Goal: Task Accomplishment & Management: Complete application form

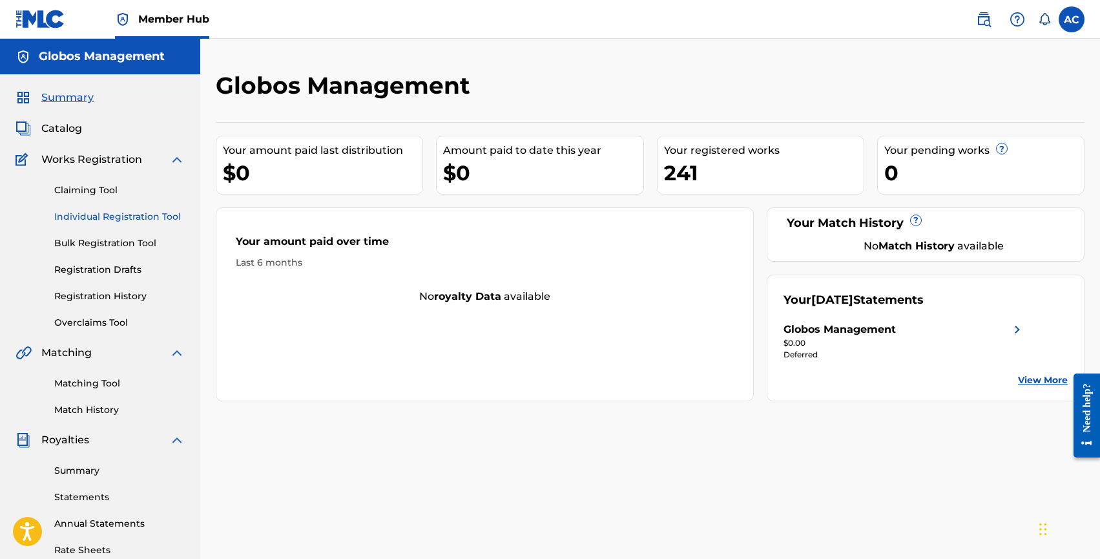
click at [86, 213] on link "Individual Registration Tool" at bounding box center [119, 217] width 131 height 14
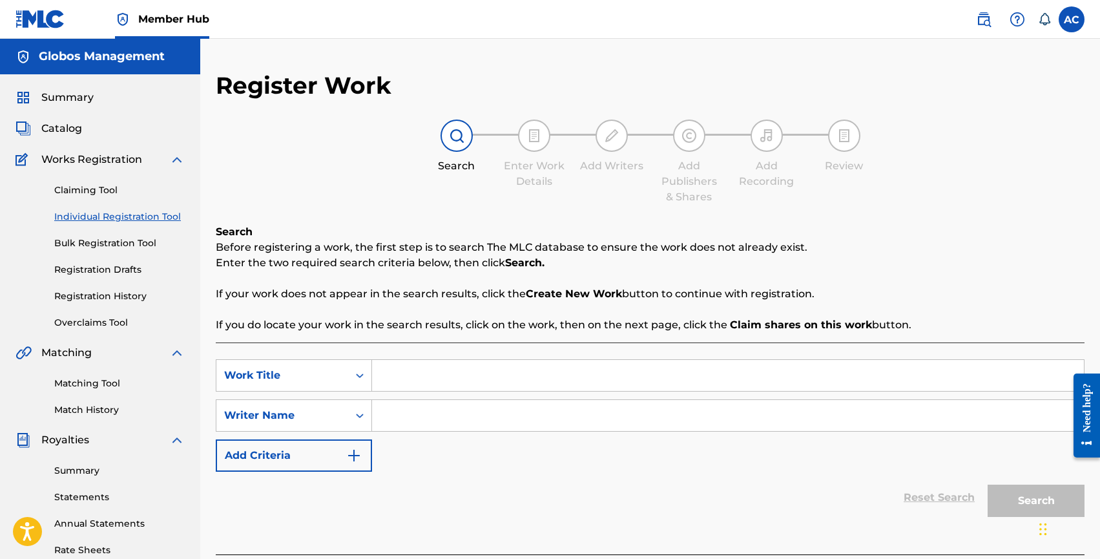
click at [427, 362] on input "Search Form" at bounding box center [728, 375] width 712 height 31
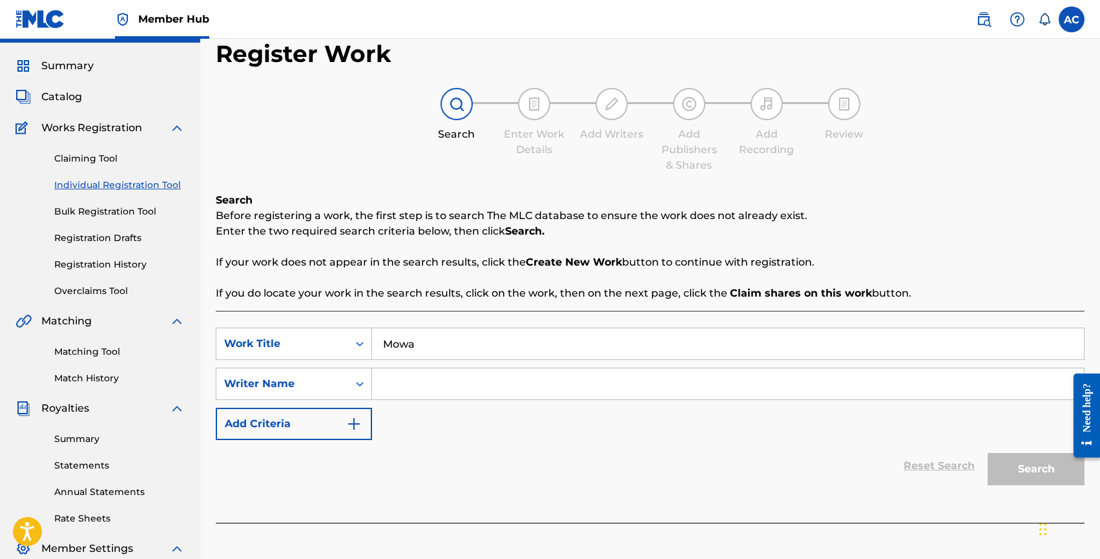
type input "Mowa"
drag, startPoint x: 423, startPoint y: 383, endPoint x: 419, endPoint y: 371, distance: 12.3
click at [423, 383] on input "Search Form" at bounding box center [728, 383] width 712 height 31
type input "[PERSON_NAME]"
click at [988, 453] on button "Search" at bounding box center [1036, 469] width 97 height 32
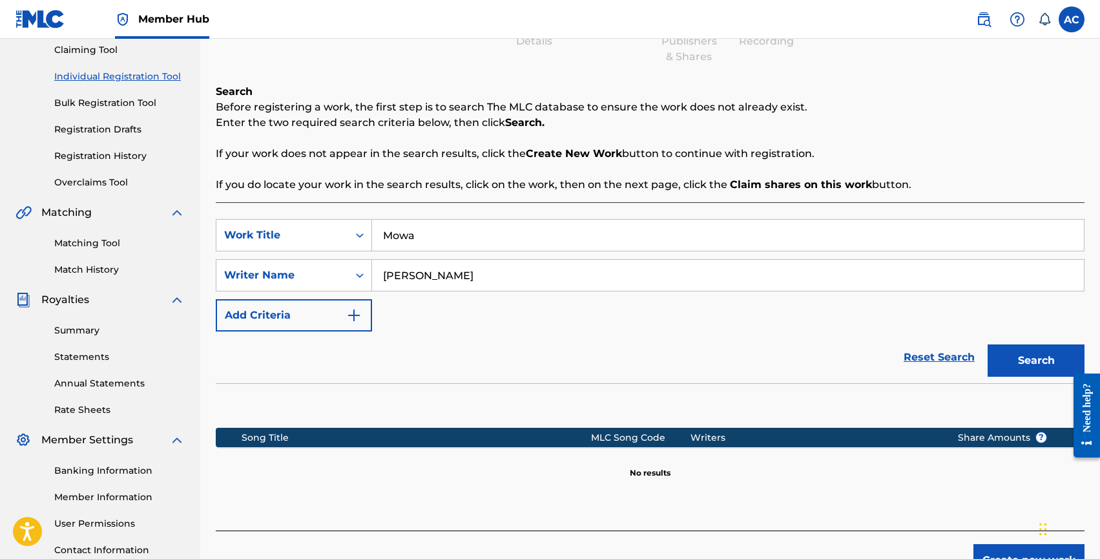
scroll to position [242, 0]
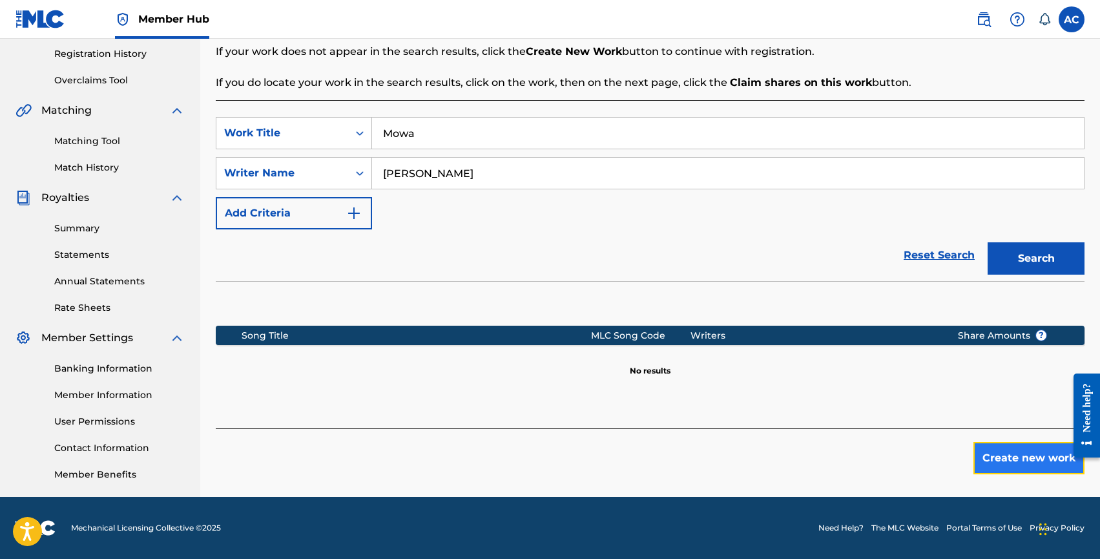
click at [1015, 455] on button "Create new work" at bounding box center [1029, 458] width 111 height 32
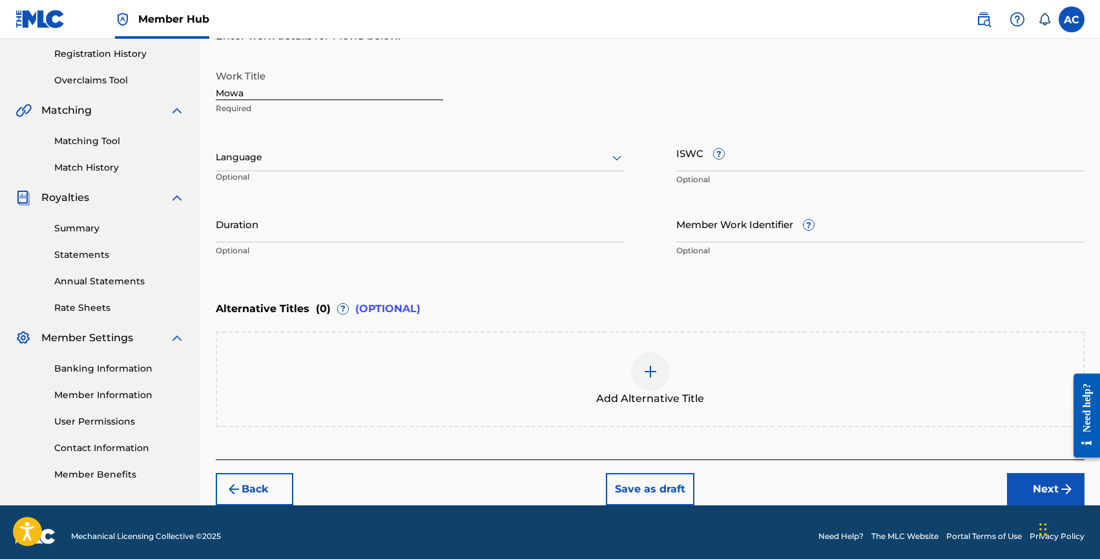
click at [279, 164] on div at bounding box center [420, 157] width 409 height 16
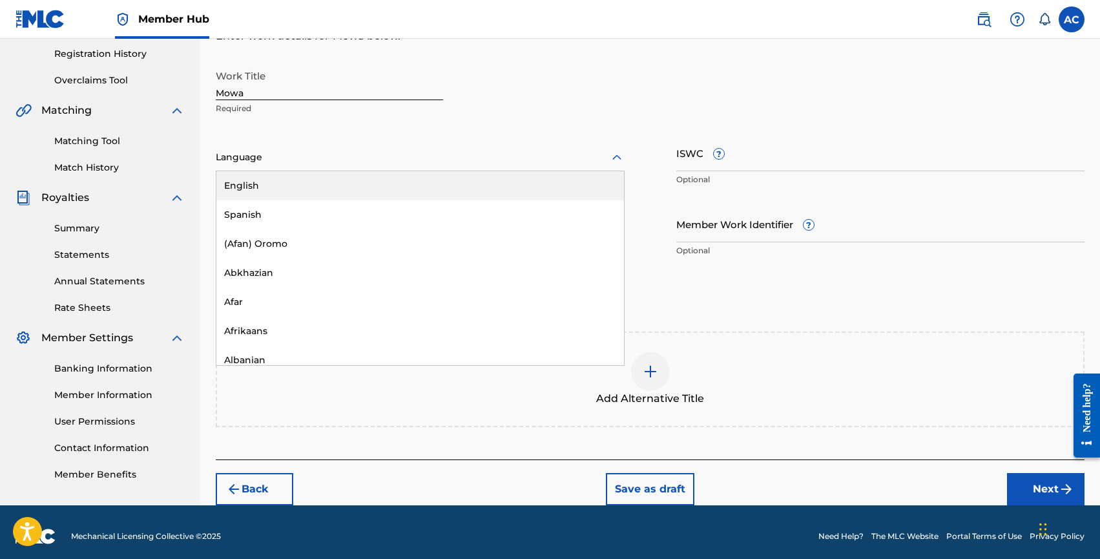
click at [279, 177] on div "English" at bounding box center [420, 185] width 408 height 29
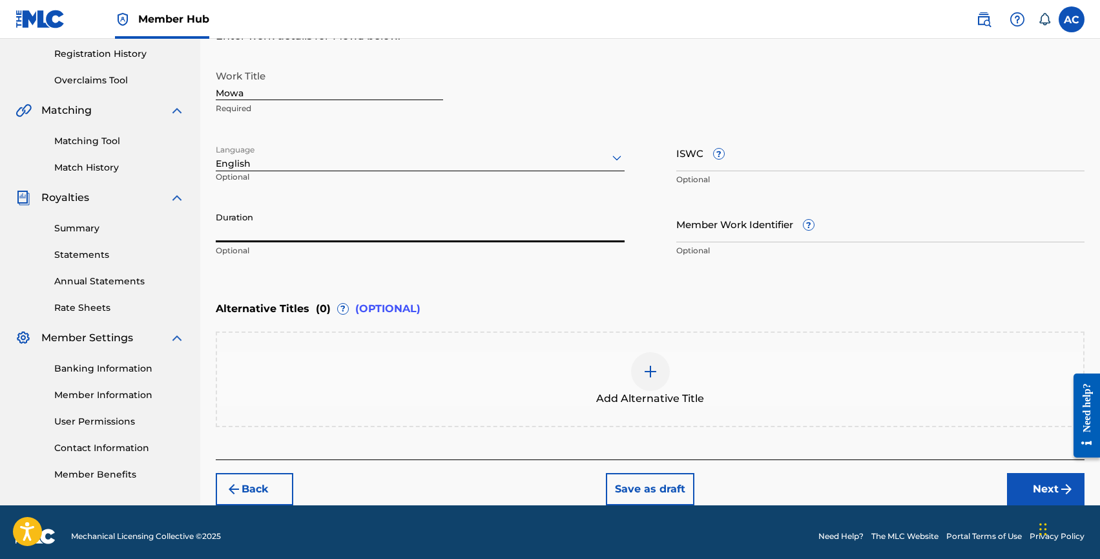
click at [273, 217] on input "Duration" at bounding box center [420, 223] width 409 height 37
type input "02:23"
click at [1033, 485] on button "Next" at bounding box center [1046, 489] width 78 height 32
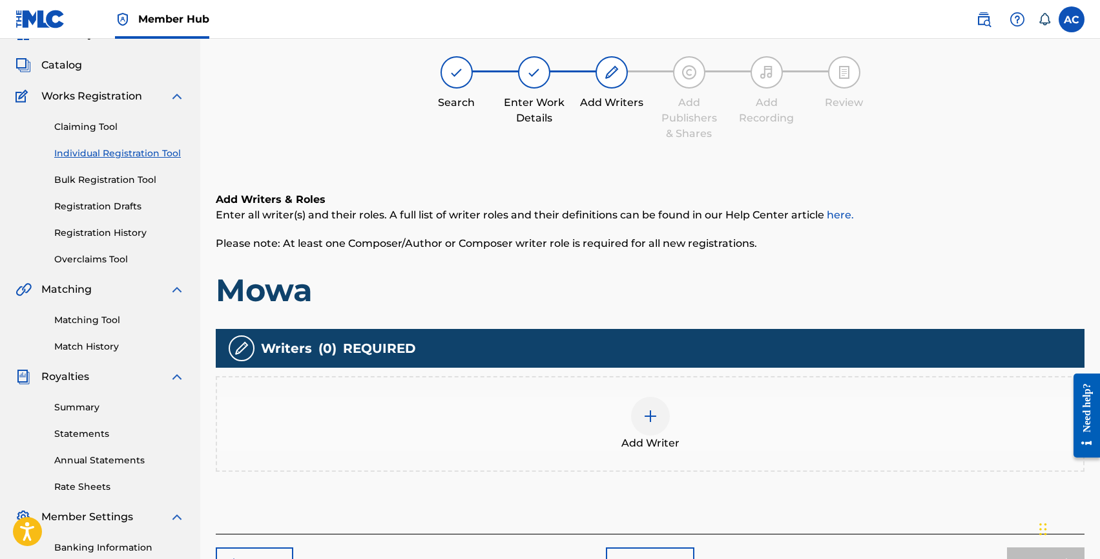
scroll to position [58, 0]
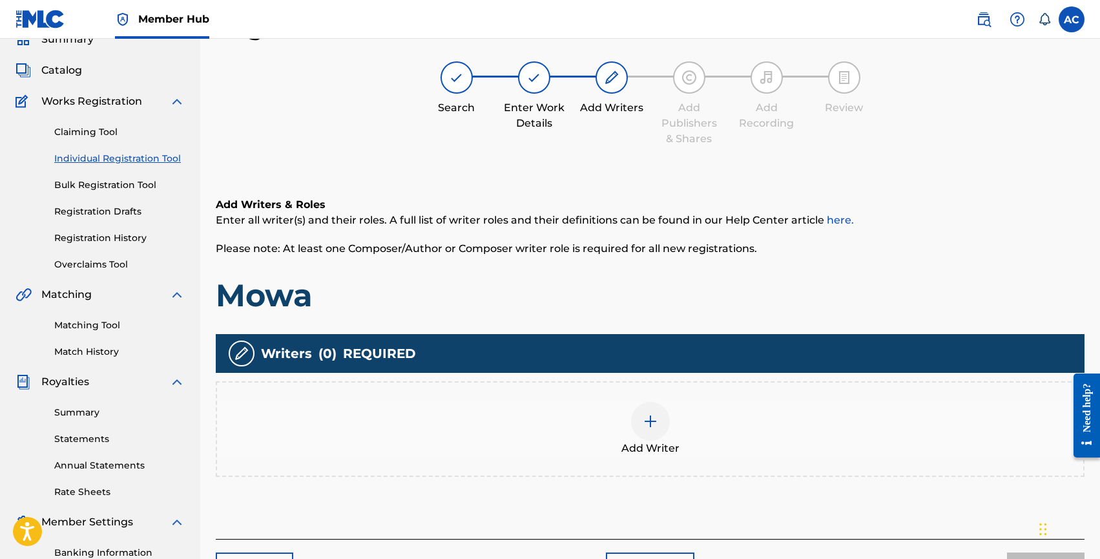
click at [631, 402] on div "Add Writer" at bounding box center [650, 429] width 867 height 54
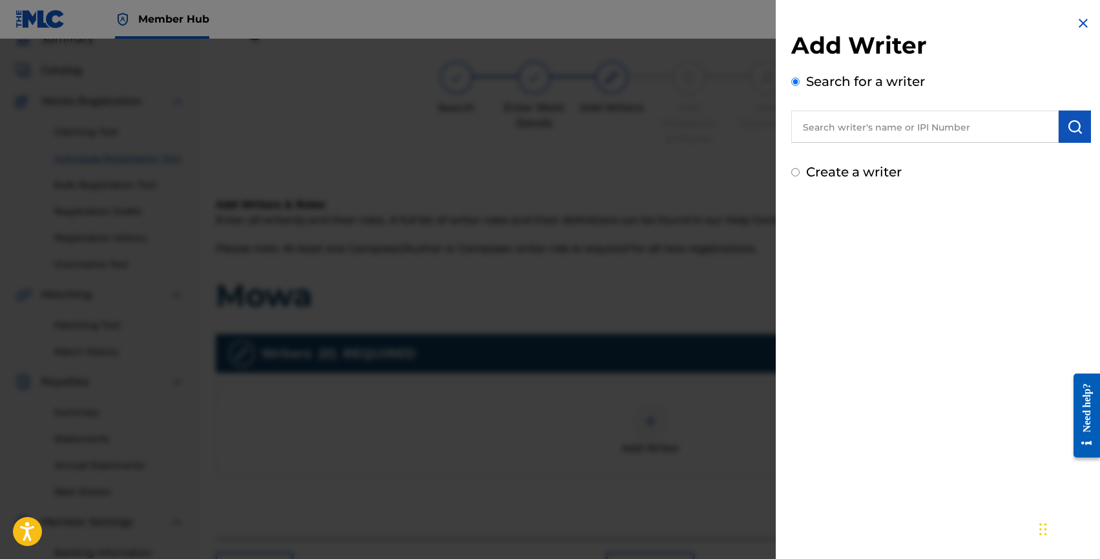
click at [857, 129] on input "text" at bounding box center [926, 126] width 268 height 32
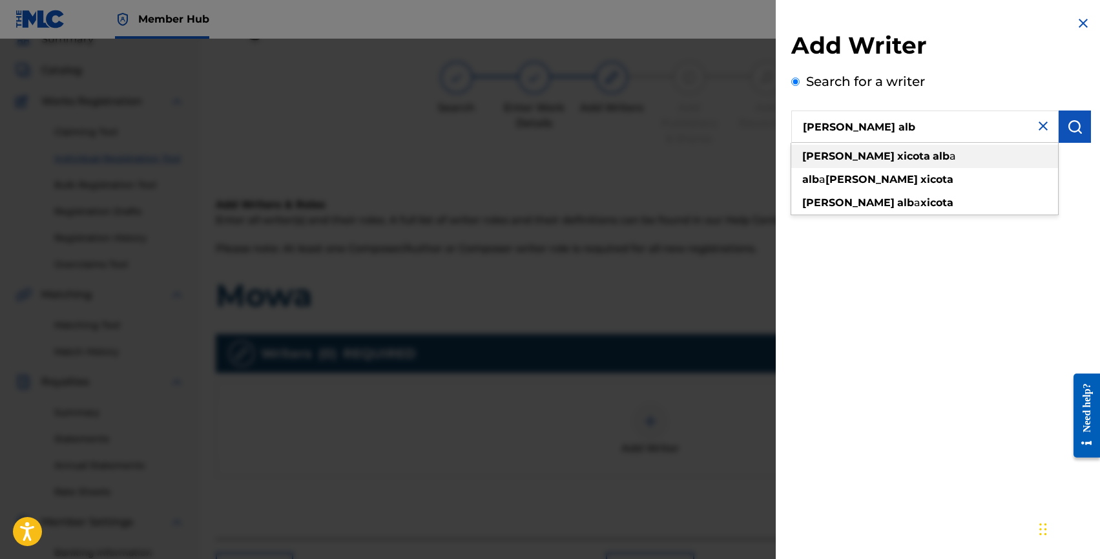
click at [898, 161] on strong "xicota" at bounding box center [914, 156] width 33 height 12
type input "[PERSON_NAME] alba"
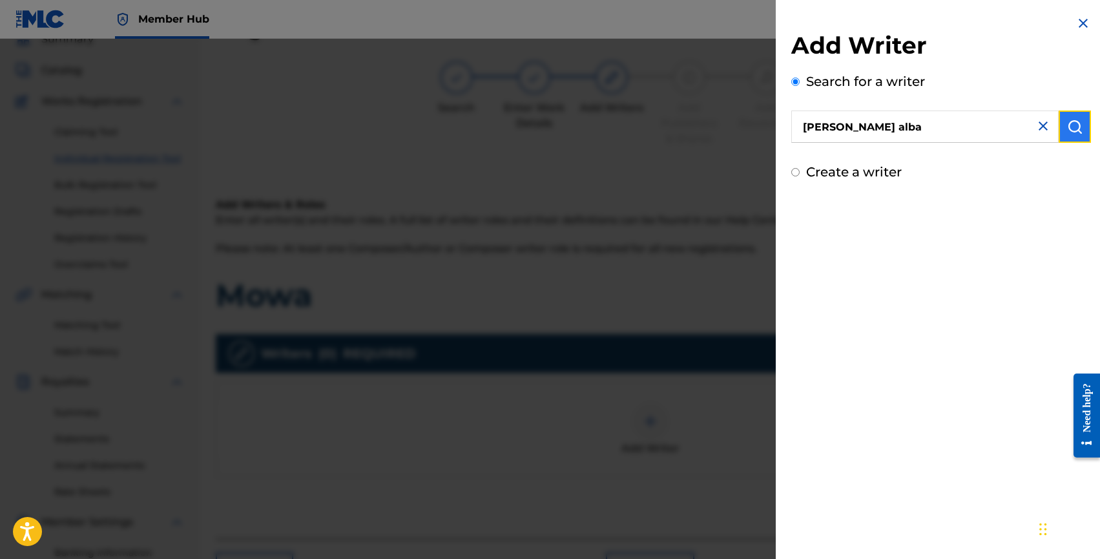
click at [1074, 138] on button "submit" at bounding box center [1075, 126] width 32 height 32
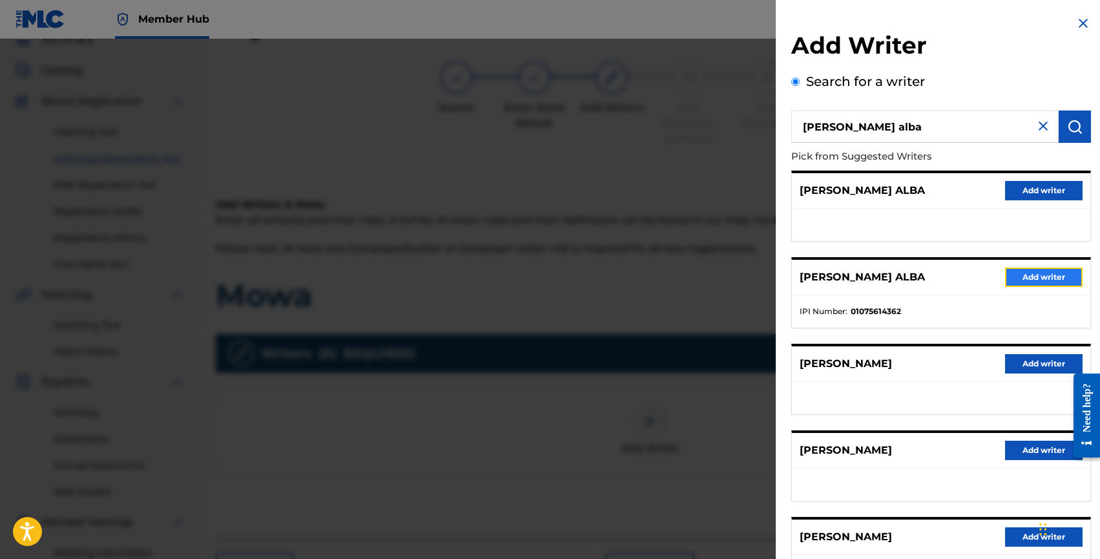
click at [1030, 273] on button "Add writer" at bounding box center [1044, 277] width 78 height 19
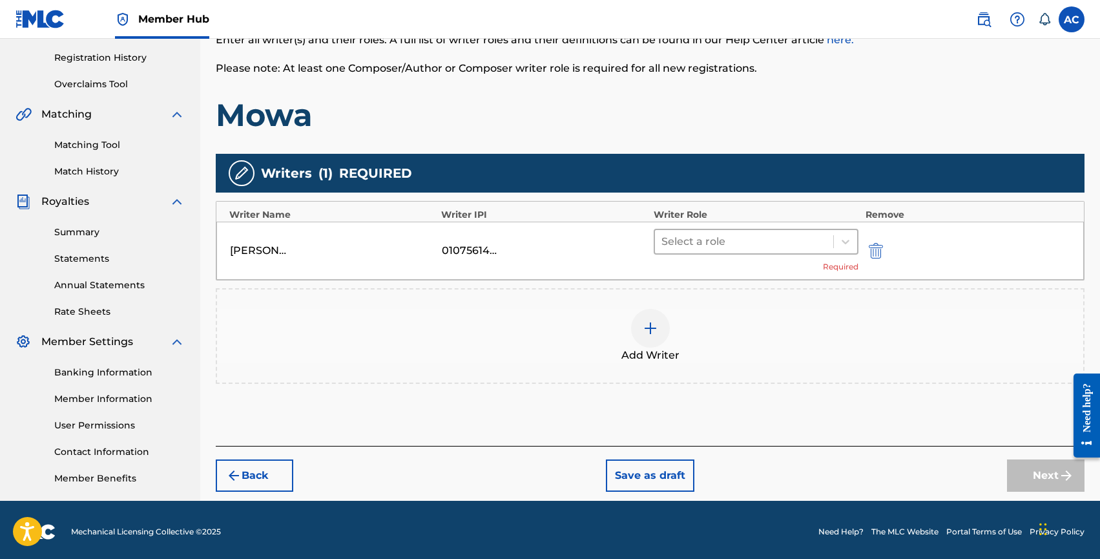
scroll to position [242, 0]
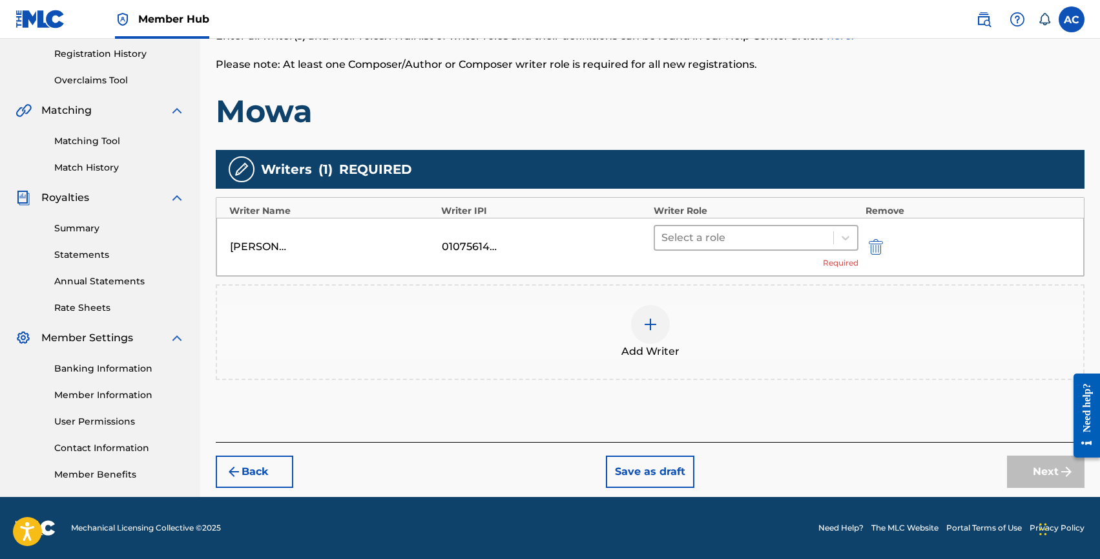
click at [706, 241] on div at bounding box center [745, 238] width 166 height 18
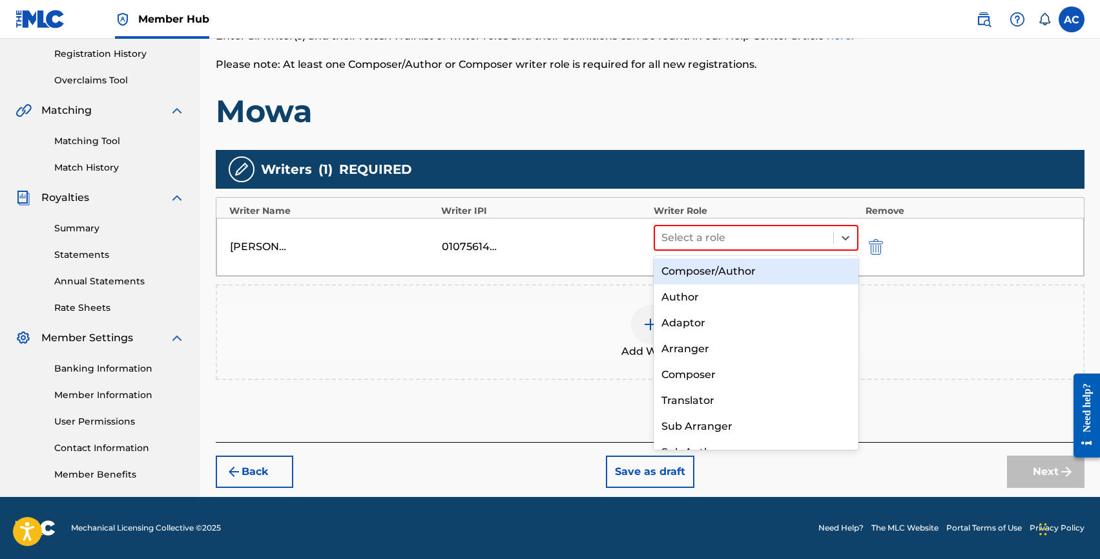
click at [704, 269] on div "Composer/Author" at bounding box center [756, 271] width 205 height 26
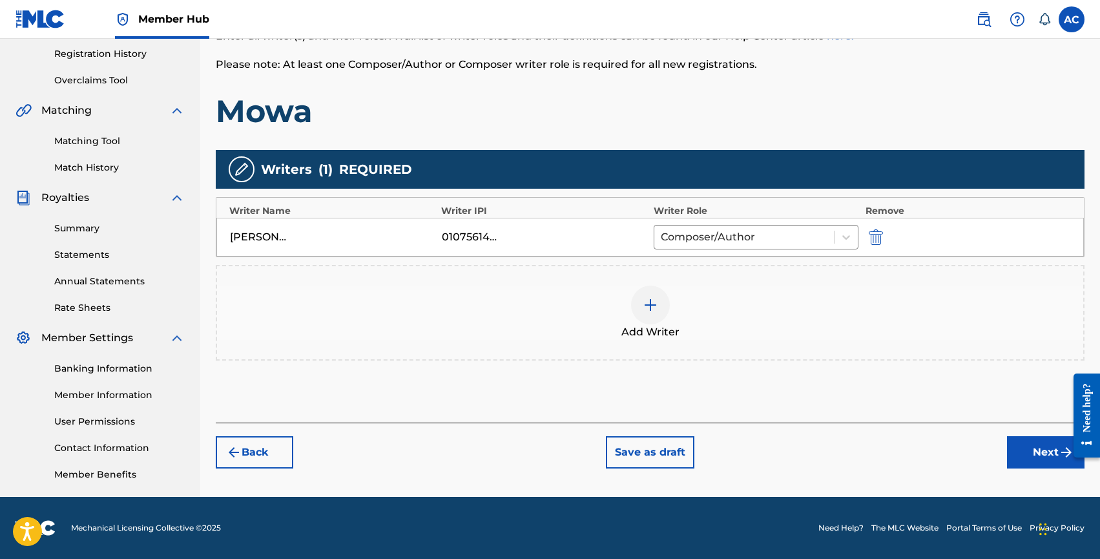
click at [663, 315] on div at bounding box center [650, 305] width 39 height 39
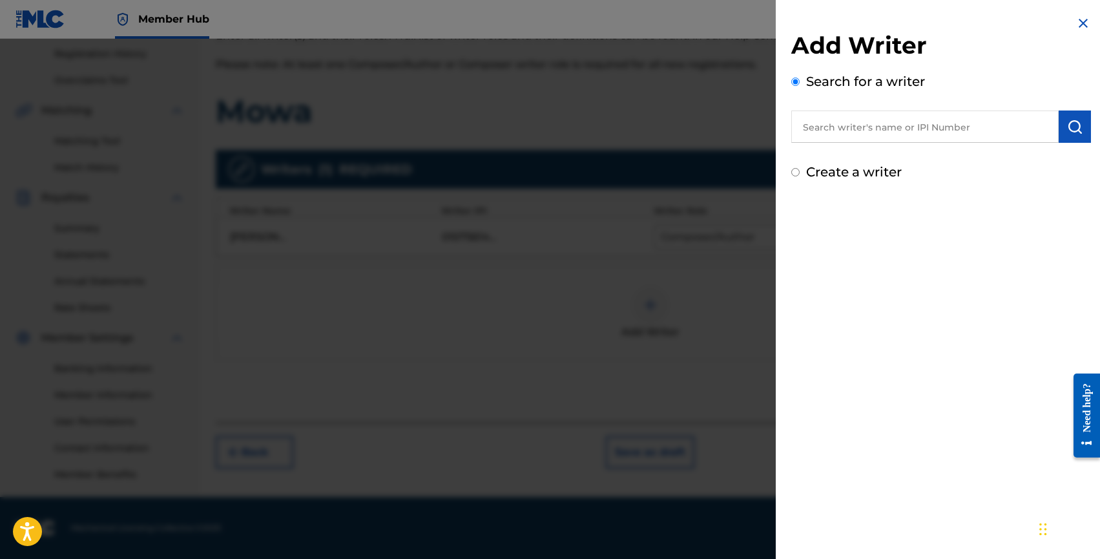
click at [863, 126] on input "text" at bounding box center [926, 126] width 268 height 32
paste input "[PERSON_NAME] [PERSON_NAME]"
click at [841, 129] on input "[PERSON_NAME] [PERSON_NAME]" at bounding box center [926, 126] width 268 height 32
type input "[PERSON_NAME] [PERSON_NAME]"
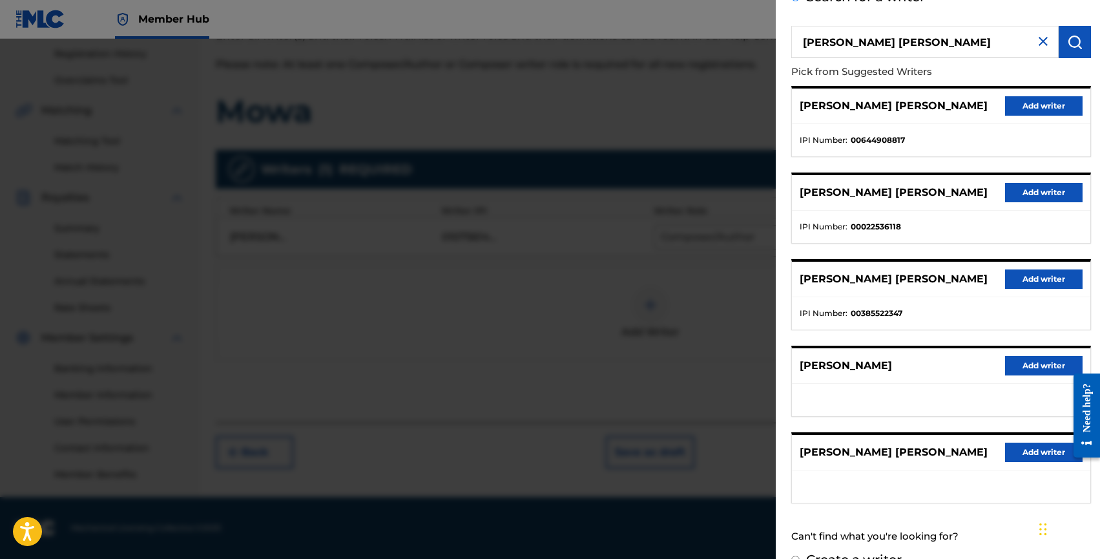
scroll to position [85, 0]
click at [1031, 277] on button "Add writer" at bounding box center [1044, 278] width 78 height 19
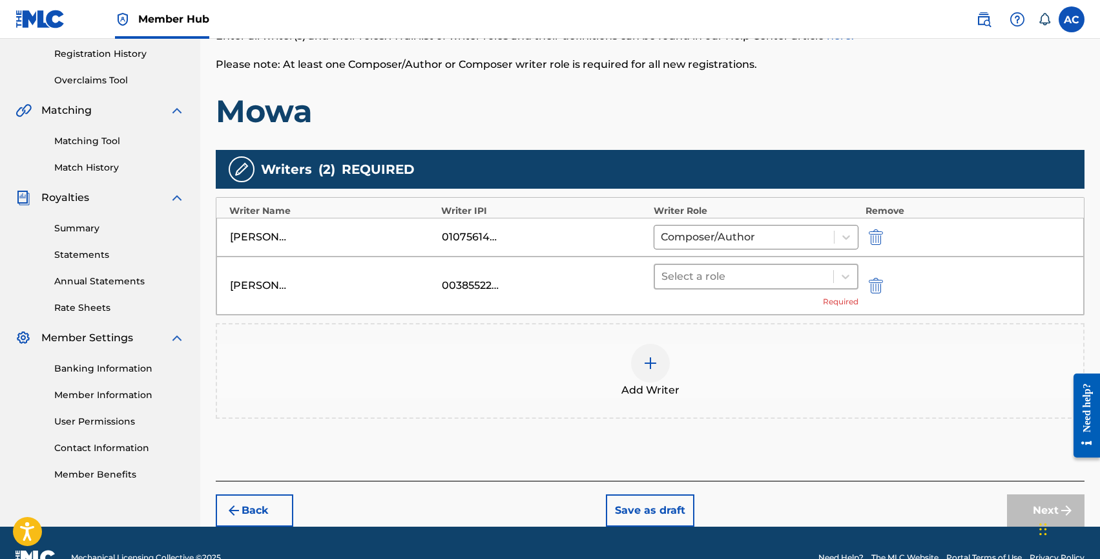
click at [715, 280] on div at bounding box center [745, 277] width 166 height 18
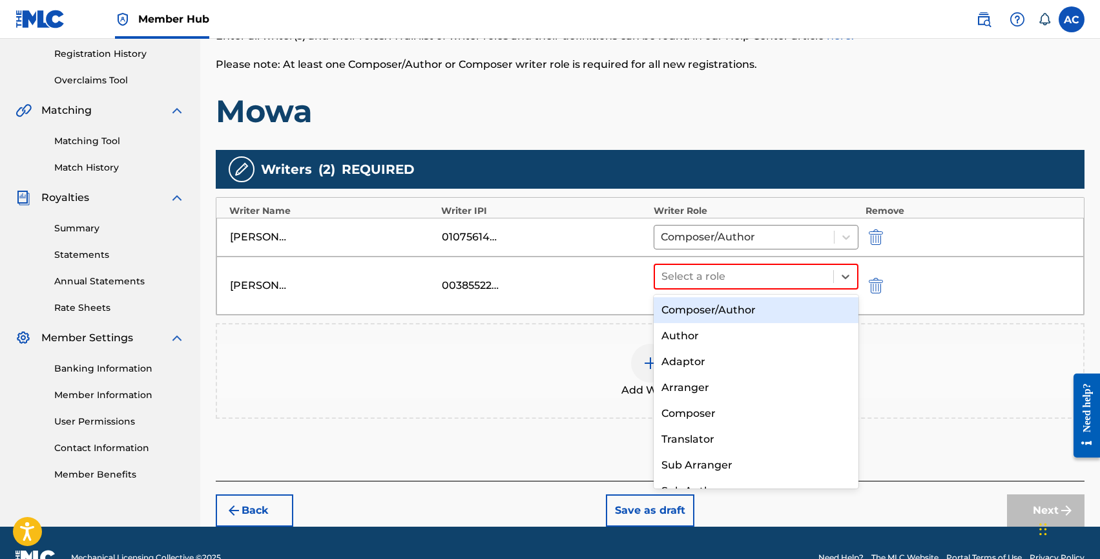
click at [715, 304] on div "Composer/Author" at bounding box center [756, 310] width 205 height 26
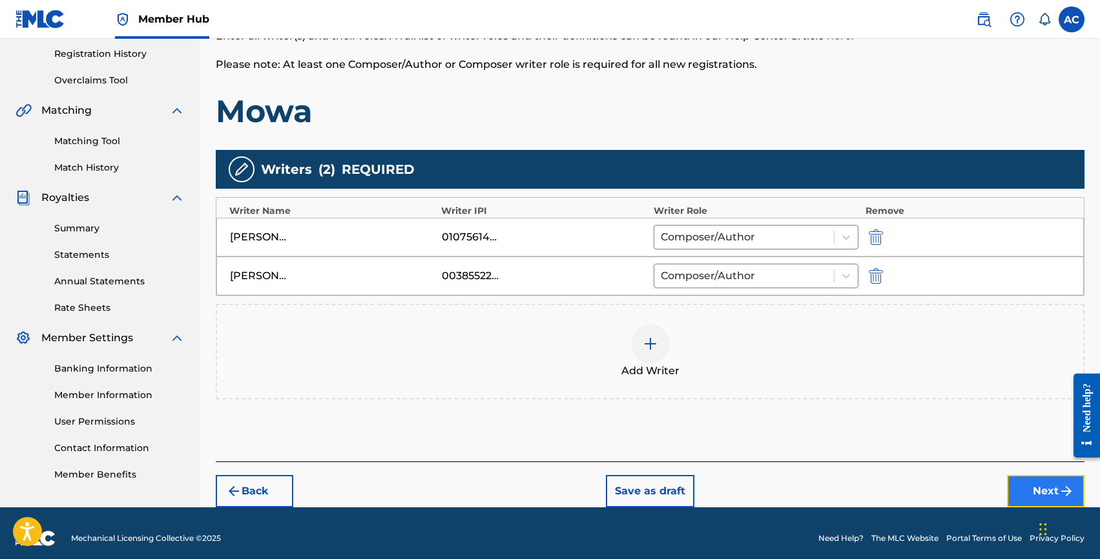
click at [1012, 486] on button "Next" at bounding box center [1046, 491] width 78 height 32
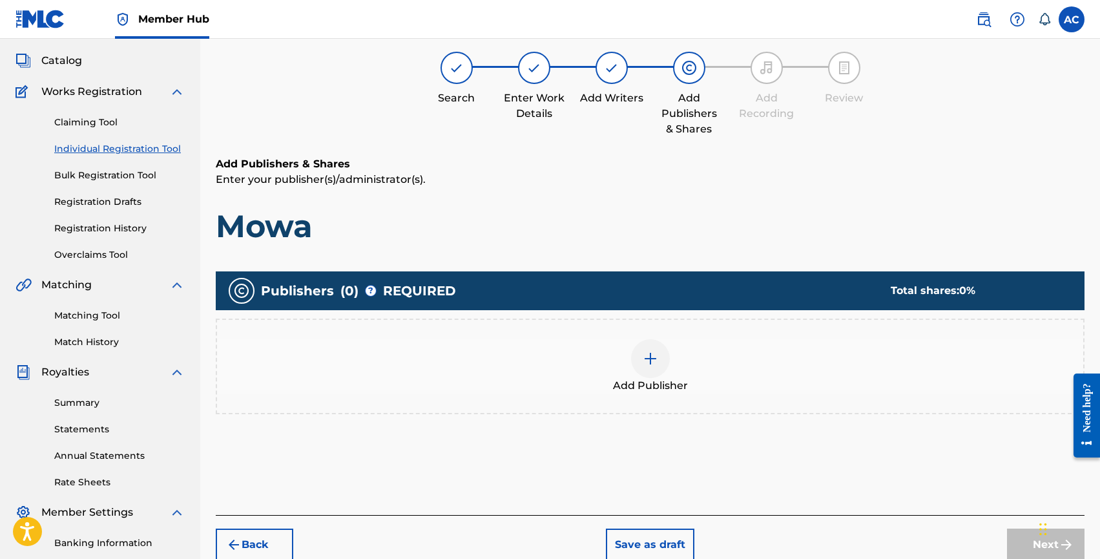
scroll to position [58, 0]
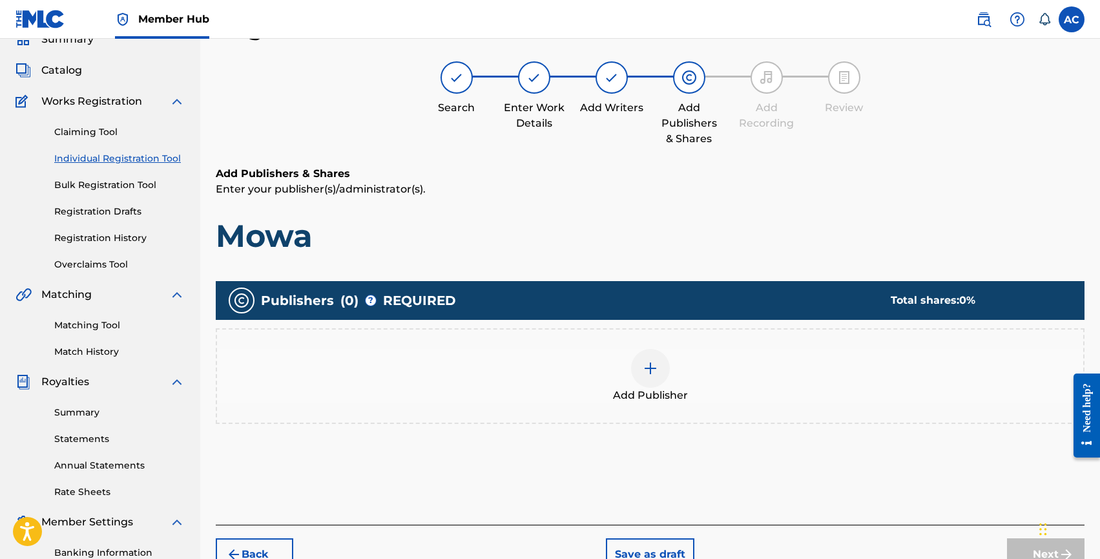
click at [696, 374] on div "Add Publisher" at bounding box center [650, 376] width 867 height 54
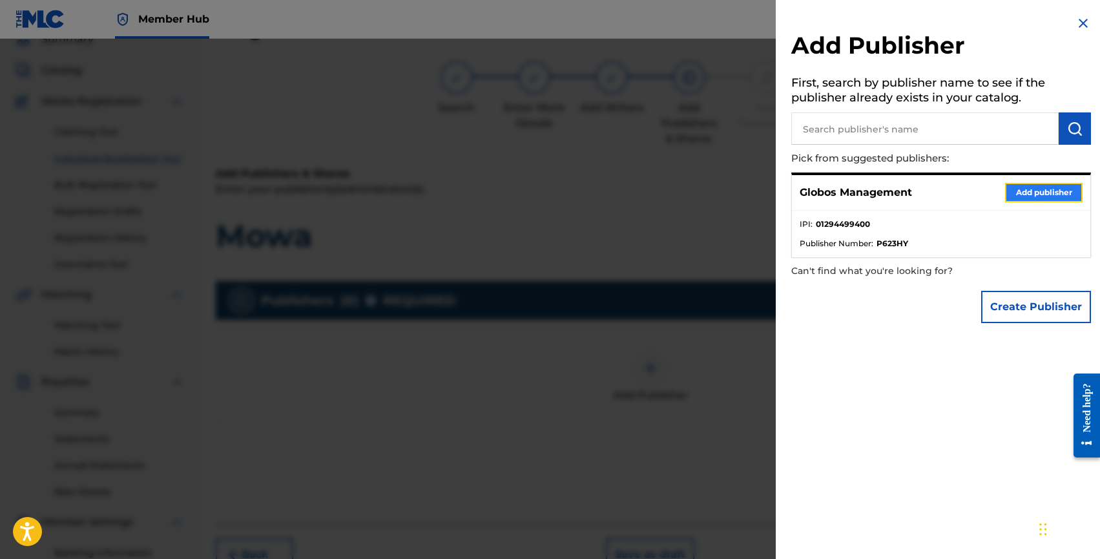
click at [1024, 193] on button "Add publisher" at bounding box center [1044, 192] width 78 height 19
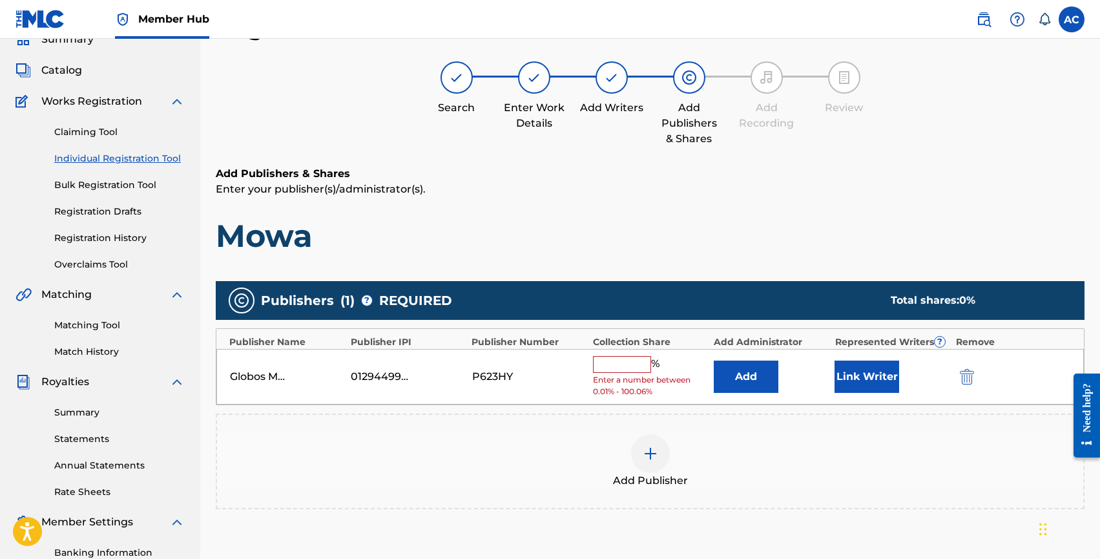
click at [626, 370] on input "text" at bounding box center [622, 364] width 58 height 17
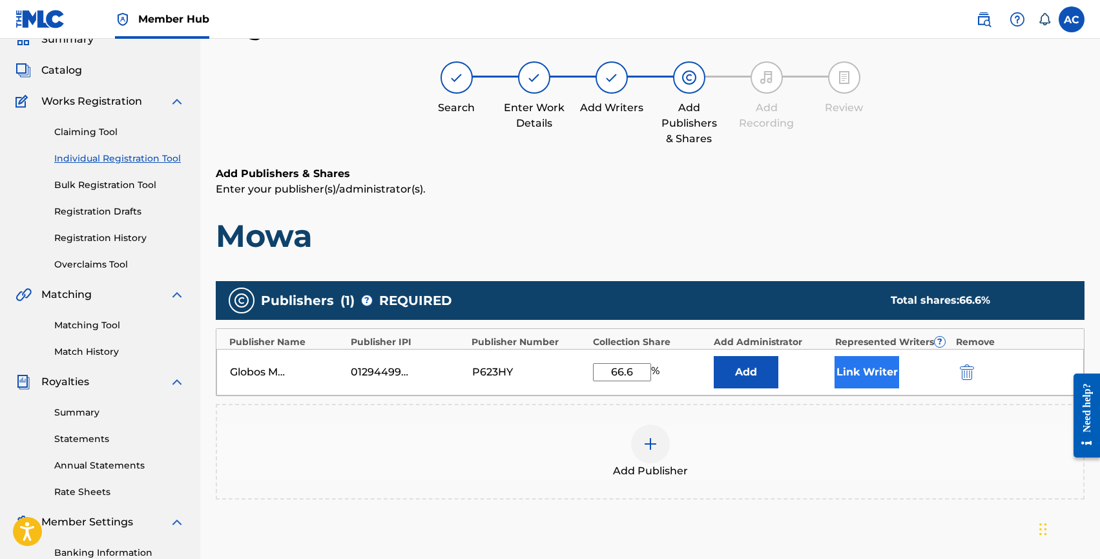
type input "66.6"
click at [864, 370] on button "Link Writer" at bounding box center [867, 372] width 65 height 32
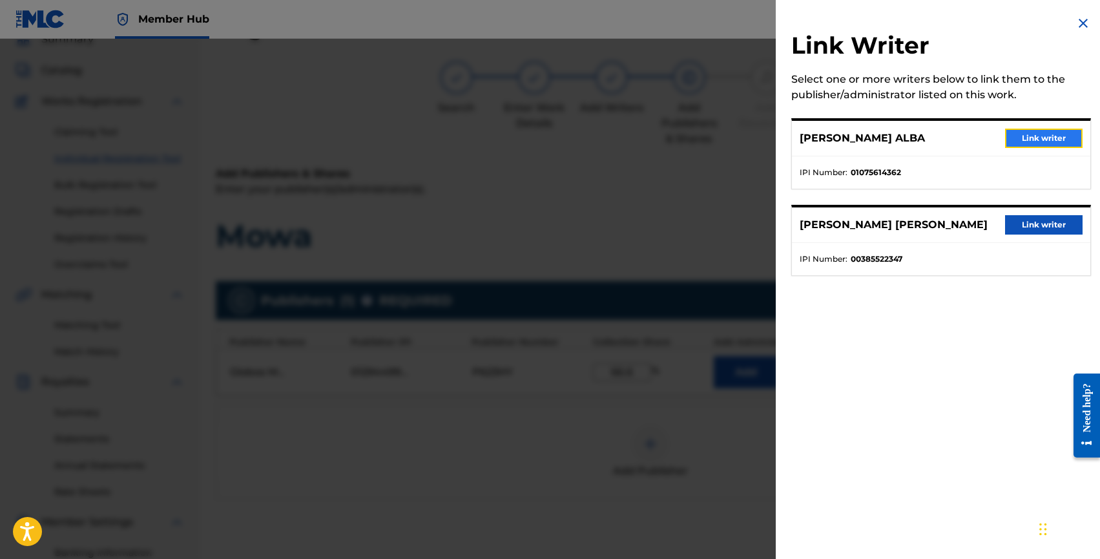
click at [1022, 139] on button "Link writer" at bounding box center [1044, 138] width 78 height 19
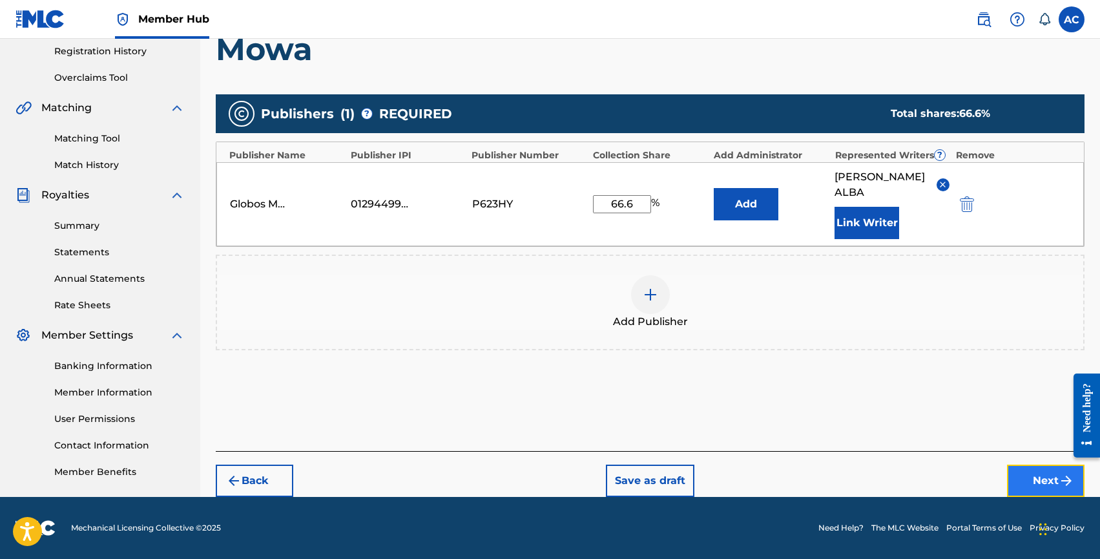
click at [1020, 475] on button "Next" at bounding box center [1046, 481] width 78 height 32
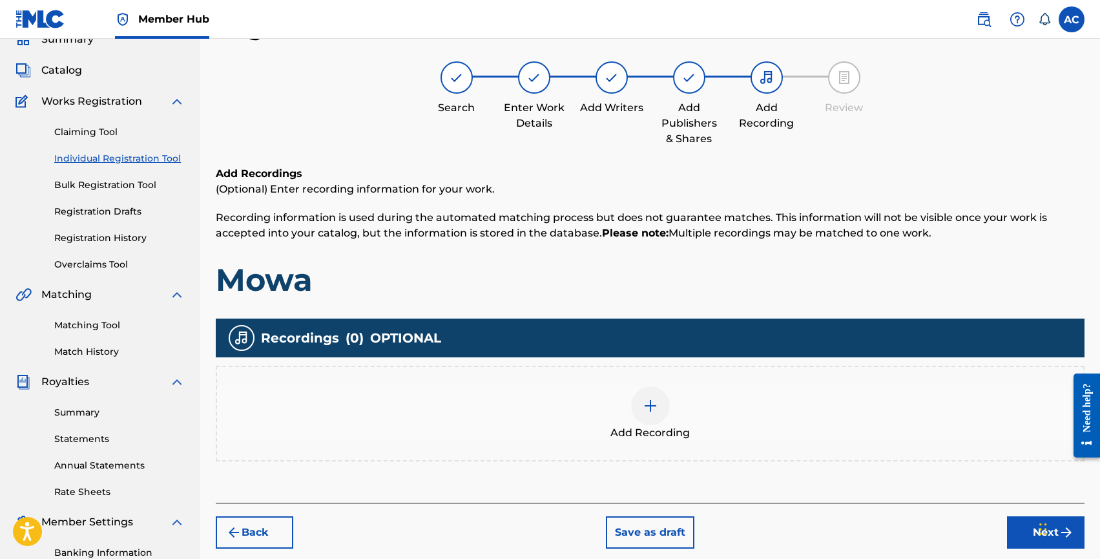
click at [336, 335] on span "Recordings" at bounding box center [300, 337] width 78 height 19
click at [367, 293] on h1 "Mowa" at bounding box center [650, 279] width 869 height 39
click at [645, 410] on img at bounding box center [651, 406] width 16 height 16
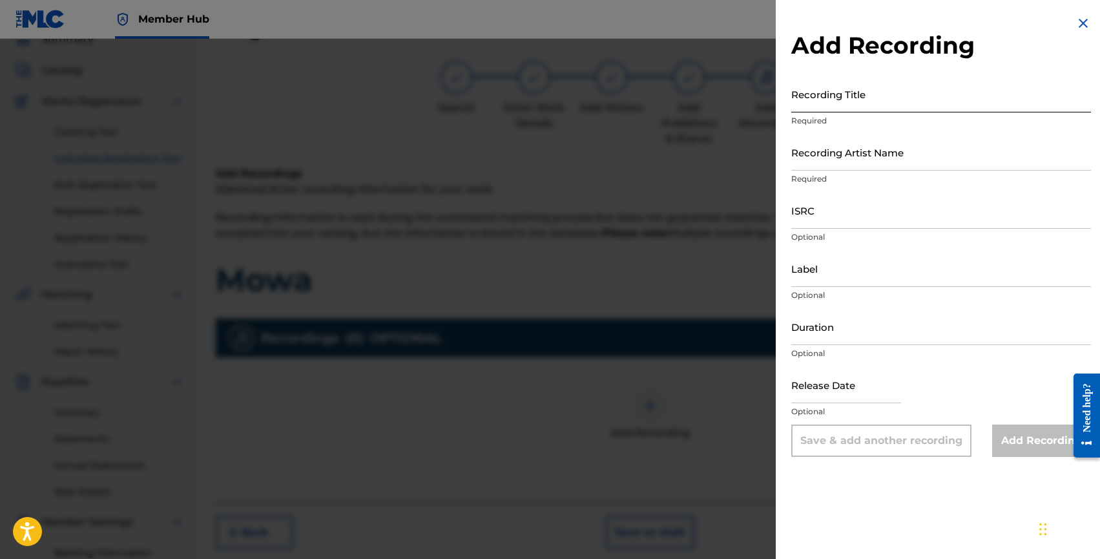
click at [849, 109] on input "Recording Title" at bounding box center [942, 94] width 300 height 37
type input "m"
type input "Mowa"
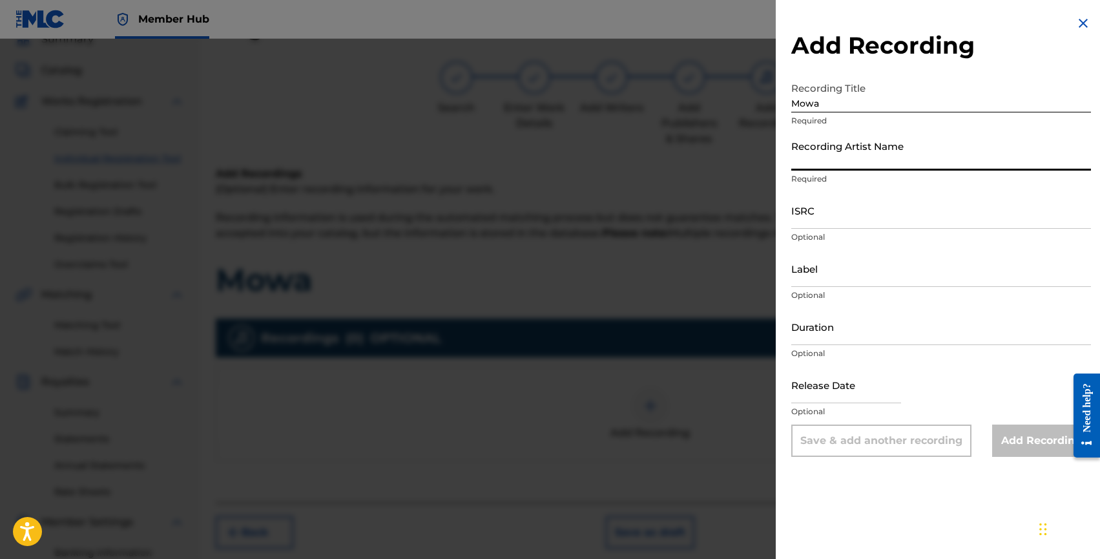
click at [847, 165] on input "Recording Artist Name" at bounding box center [942, 152] width 300 height 37
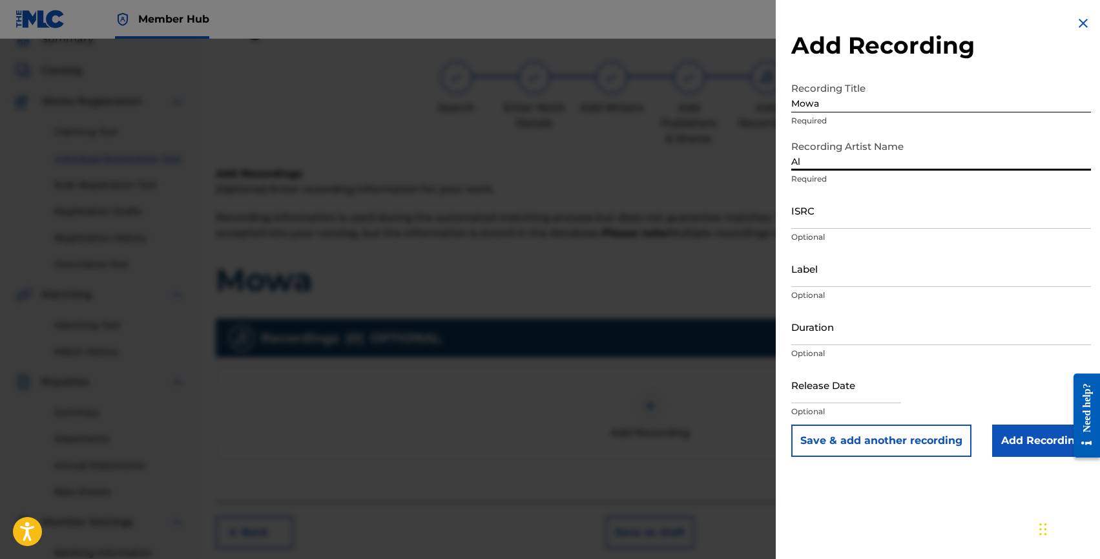
type input "A"
click at [806, 162] on input "Dalexo" at bounding box center [942, 152] width 300 height 37
paste input "[PERSON_NAME], Walk on Water, Thabza De Soul"
type input "[PERSON_NAME], [PERSON_NAME], Walk on Water, Thabza De Soul"
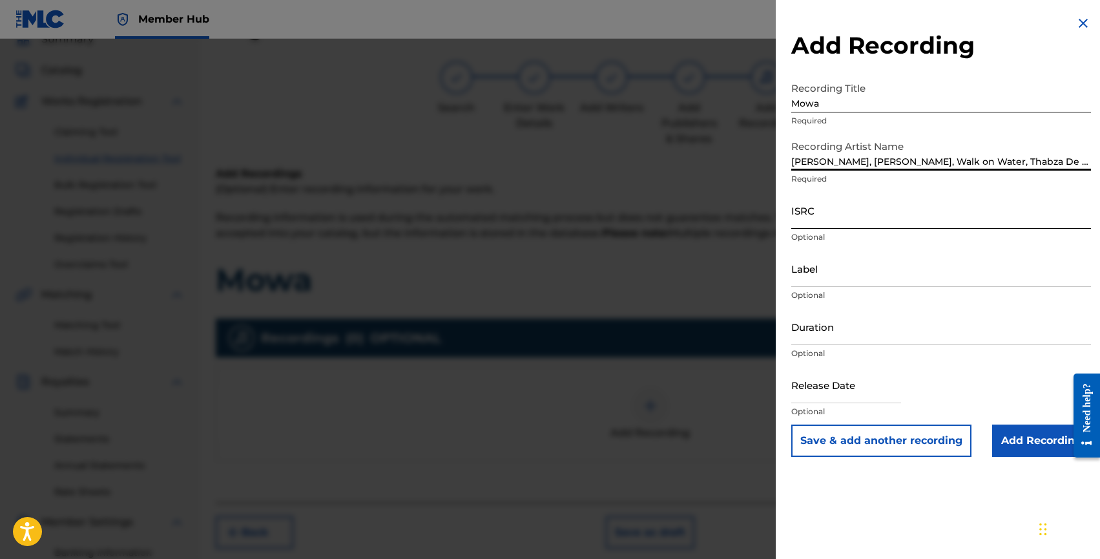
click at [821, 220] on input "ISRC" at bounding box center [942, 210] width 300 height 37
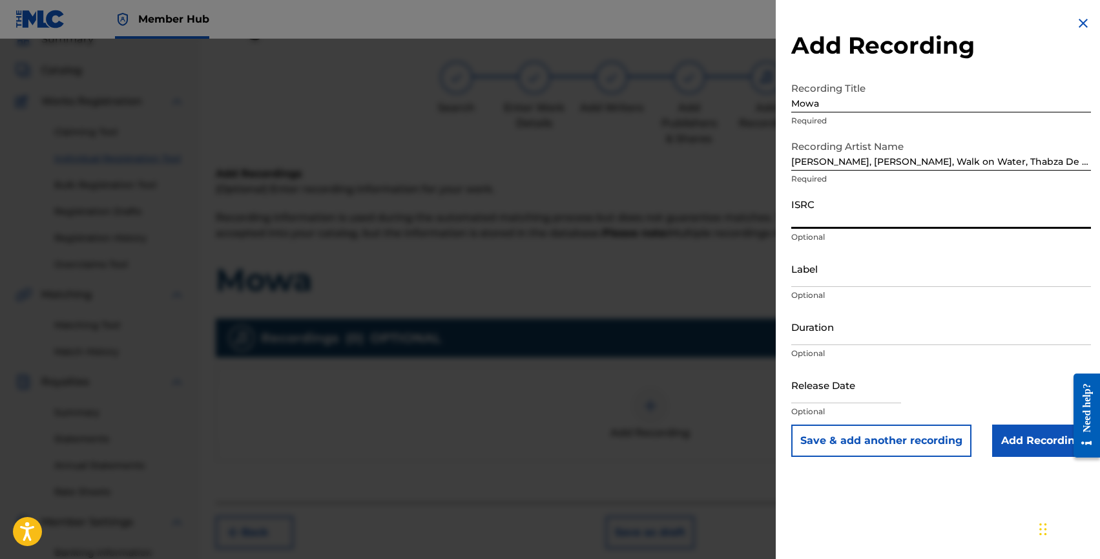
paste input "US38Y2571470"
type input "US38Y2571470"
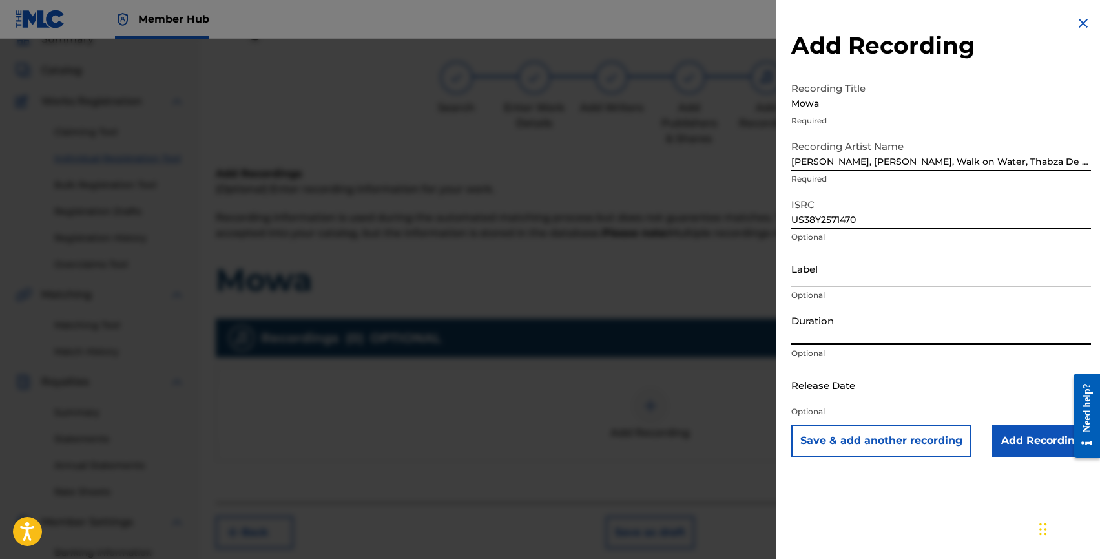
click at [826, 339] on input "Duration" at bounding box center [942, 326] width 300 height 37
type input "02:23"
click at [834, 388] on input "text" at bounding box center [847, 384] width 110 height 37
select select "8"
select select "2025"
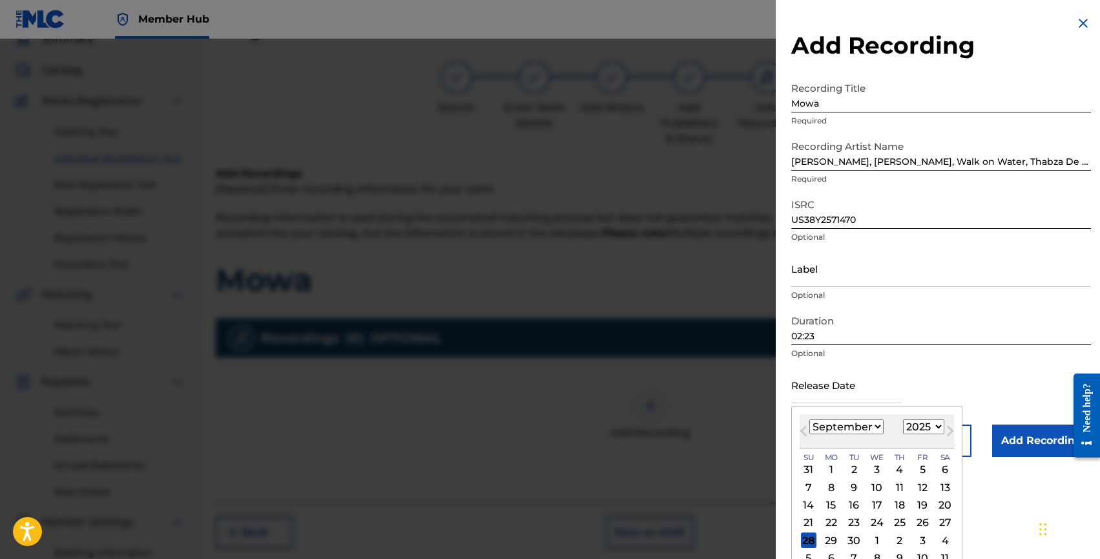
scroll to position [16, 0]
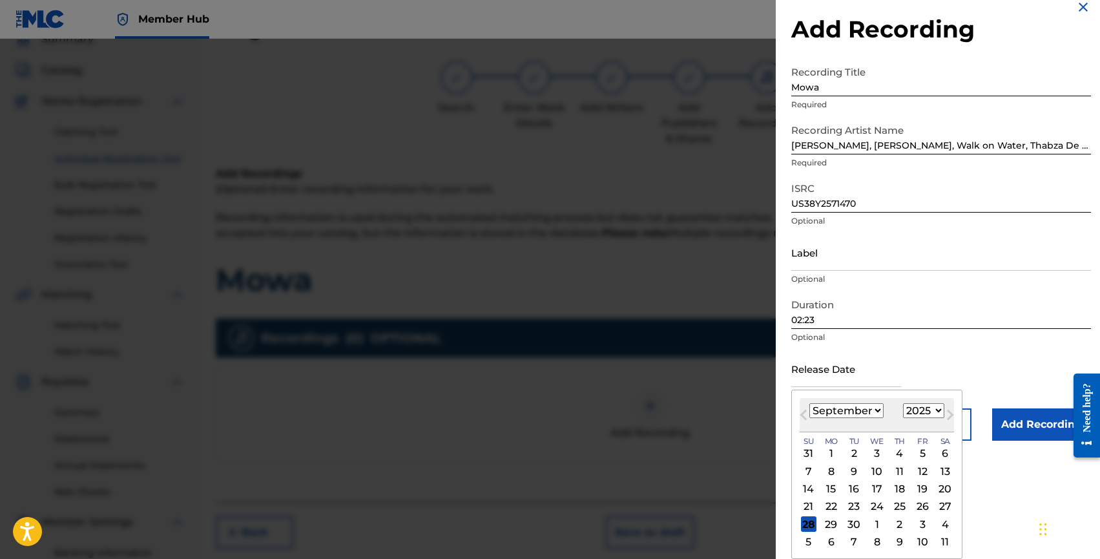
click at [862, 410] on select "January February March April May June July August September October November De…" at bounding box center [847, 410] width 74 height 15
select select "7"
click at [925, 505] on div "22" at bounding box center [923, 507] width 16 height 16
type input "[DATE]"
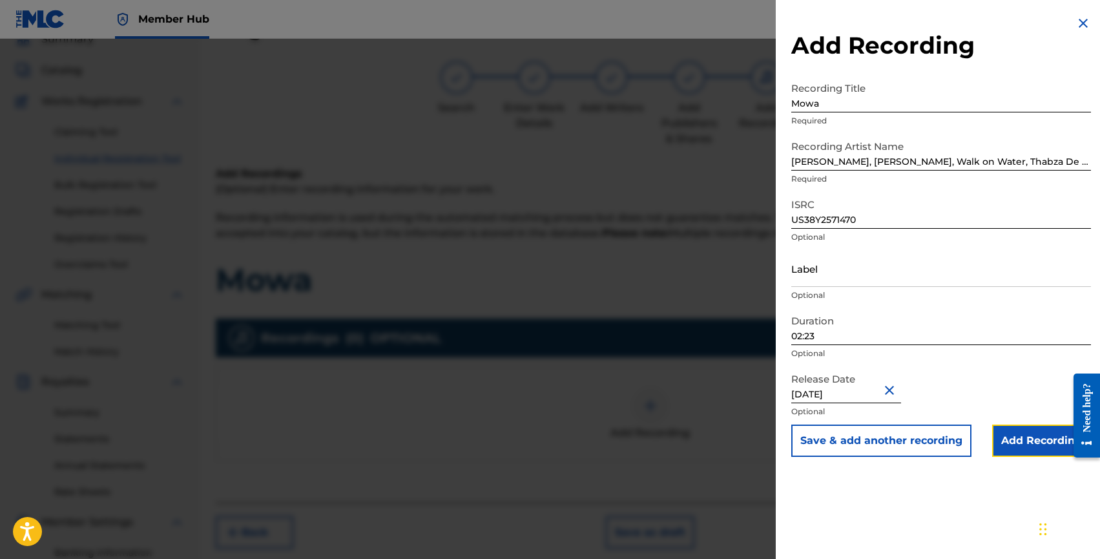
drag, startPoint x: 1022, startPoint y: 433, endPoint x: 868, endPoint y: 551, distance: 194.0
click at [868, 551] on div "Add Recording Recording Title Mowa Required Recording Artist Name [PERSON_NAME]…" at bounding box center [941, 279] width 331 height 559
click at [1009, 439] on input "Add Recording" at bounding box center [1042, 441] width 99 height 32
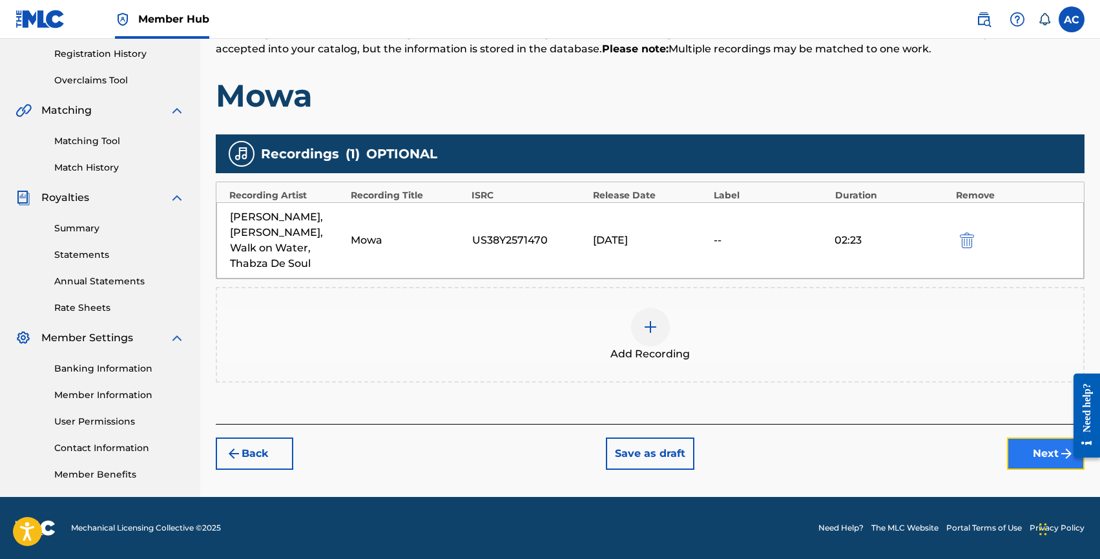
click at [1042, 437] on button "Next" at bounding box center [1046, 453] width 78 height 32
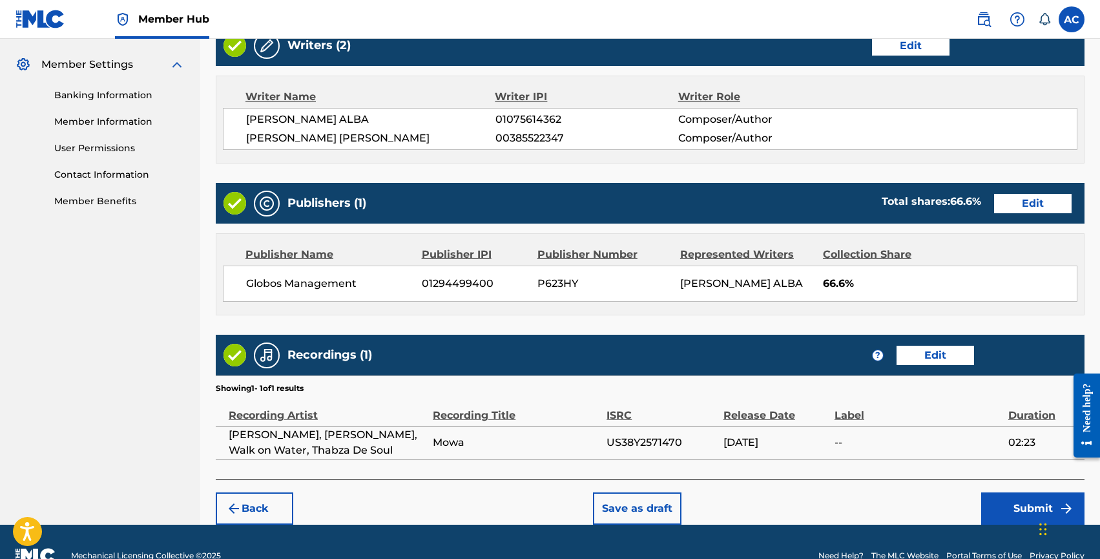
scroll to position [542, 0]
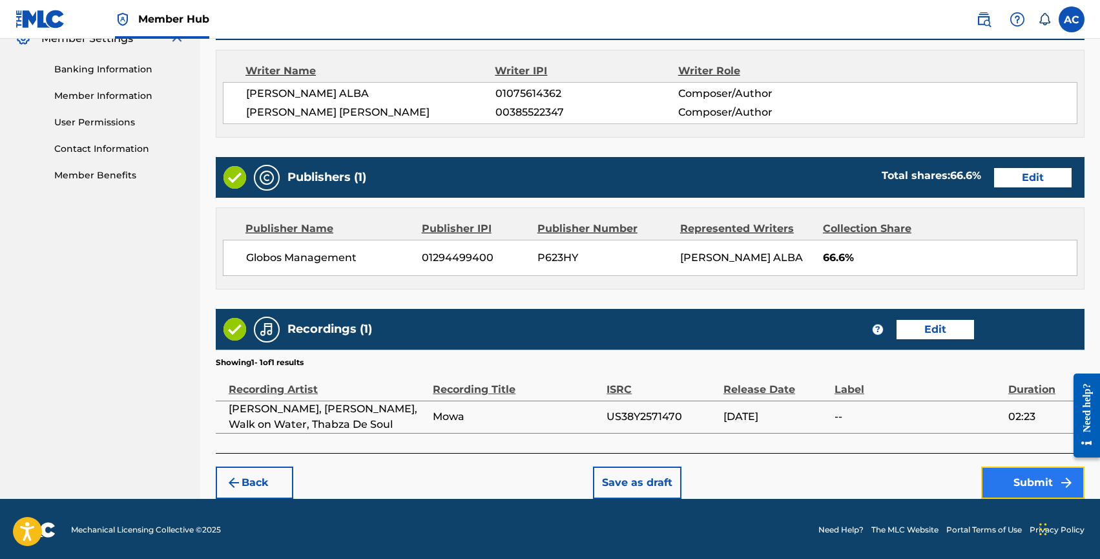
click at [1028, 484] on button "Submit" at bounding box center [1033, 483] width 103 height 32
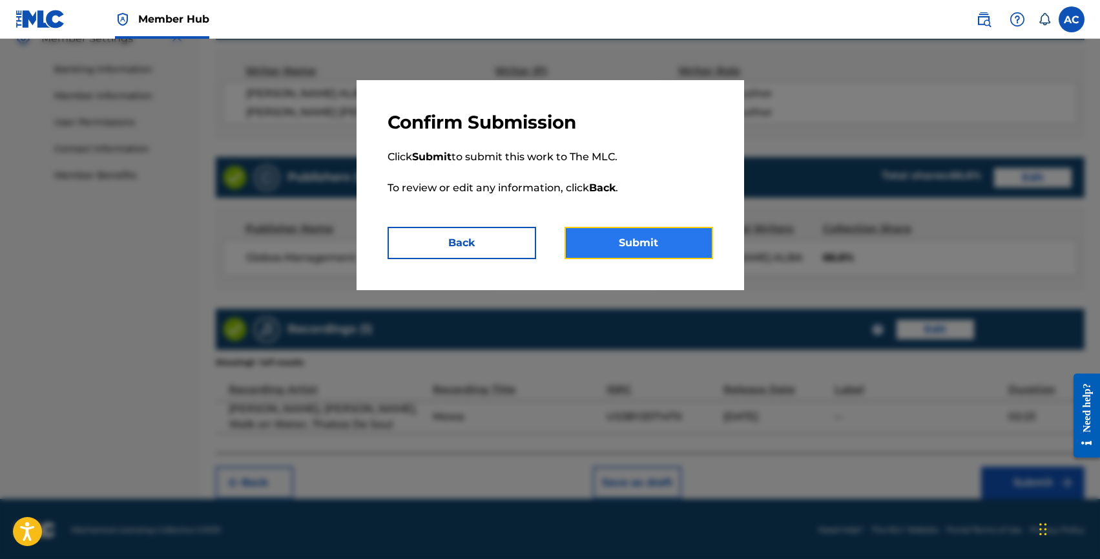
click at [643, 232] on button "Submit" at bounding box center [639, 243] width 149 height 32
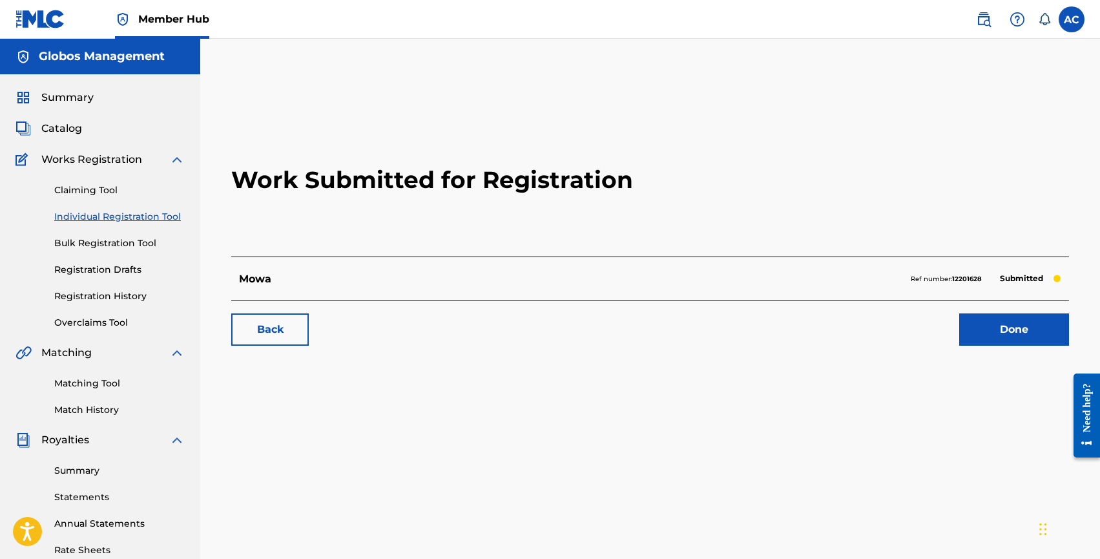
click at [87, 216] on link "Individual Registration Tool" at bounding box center [119, 217] width 131 height 14
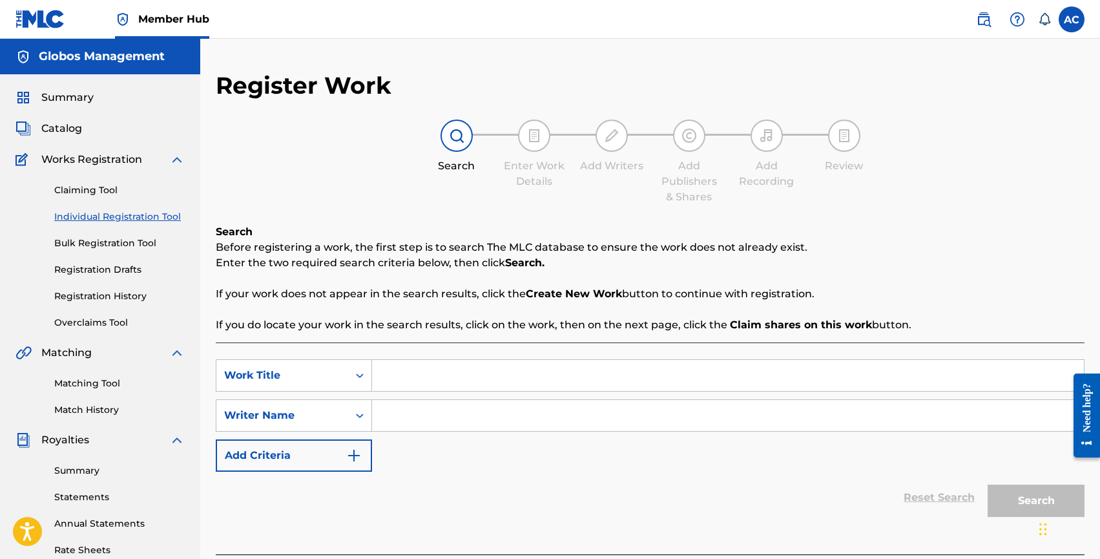
click at [453, 401] on input "Search Form" at bounding box center [728, 415] width 712 height 31
click at [453, 400] on input "Search Form" at bounding box center [728, 415] width 712 height 31
click at [452, 387] on input "Search Form" at bounding box center [728, 375] width 712 height 31
type input "Okan Were"
click at [458, 419] on input "Search Form" at bounding box center [728, 415] width 712 height 31
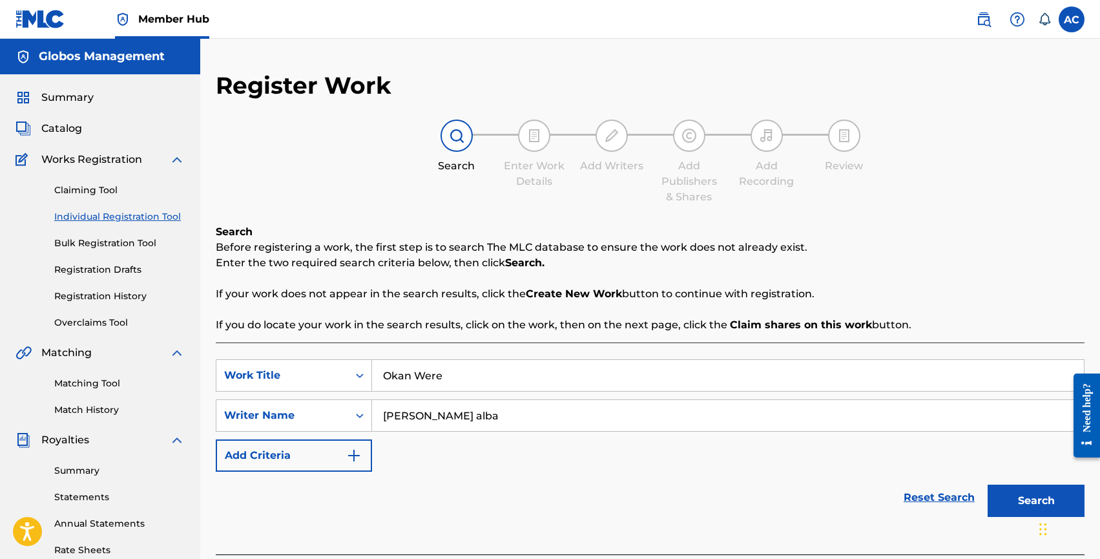
type input "[PERSON_NAME] alba"
click at [988, 485] on button "Search" at bounding box center [1036, 501] width 97 height 32
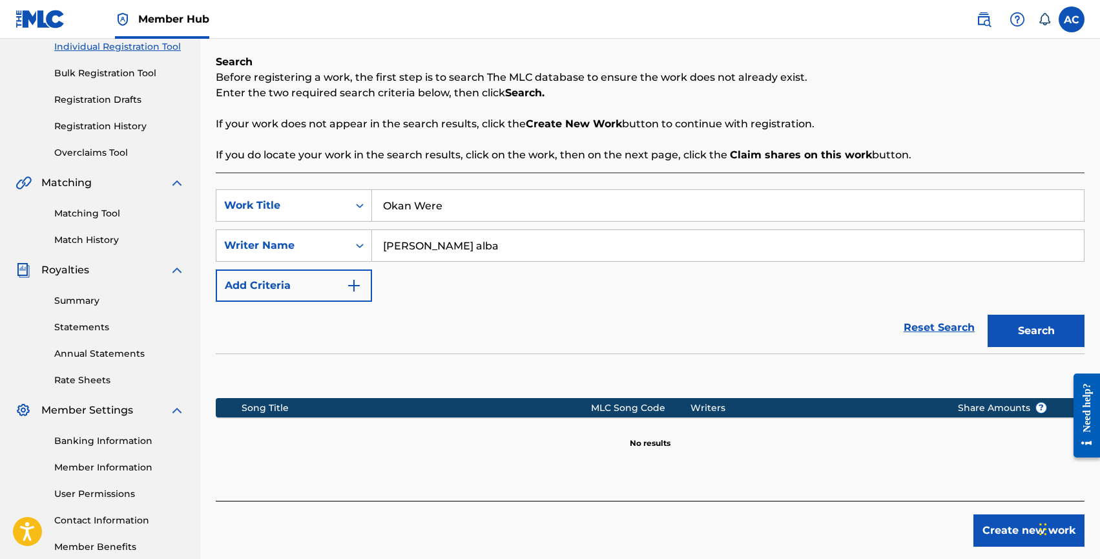
scroll to position [242, 0]
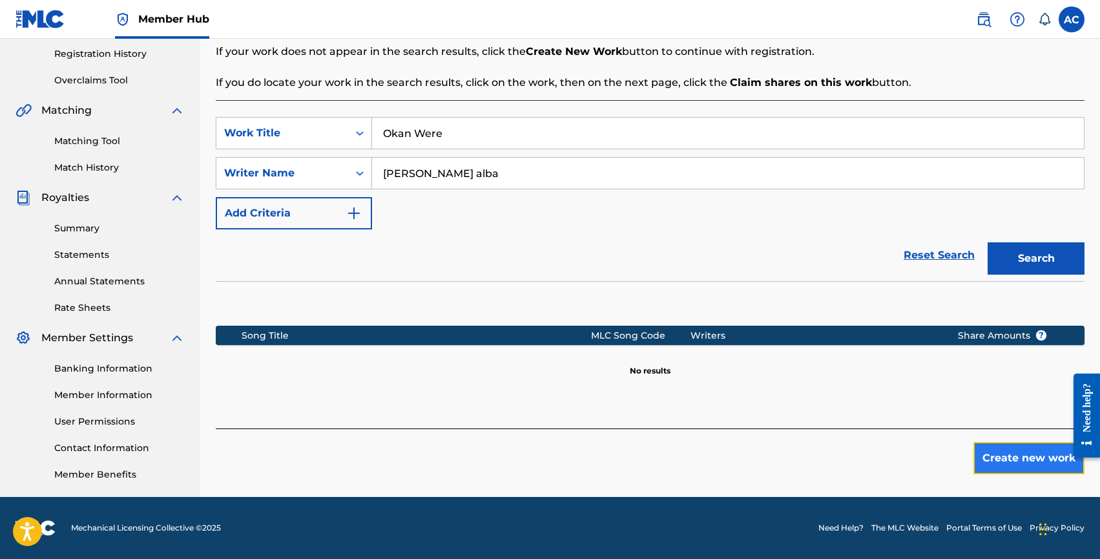
click at [1007, 462] on button "Create new work" at bounding box center [1029, 458] width 111 height 32
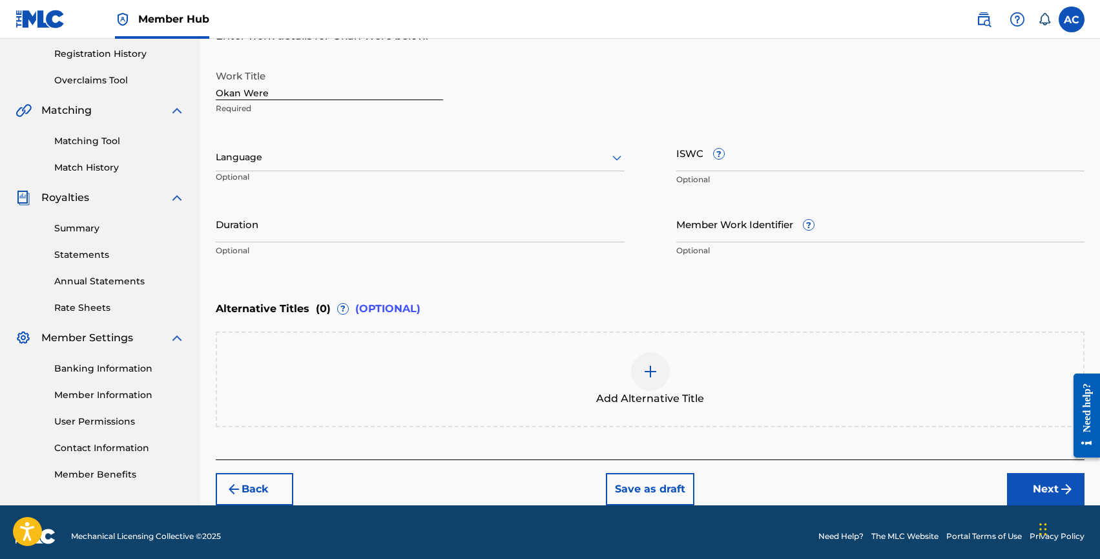
click at [327, 179] on p "Optional" at bounding box center [278, 181] width 124 height 21
click at [316, 159] on div at bounding box center [420, 157] width 409 height 16
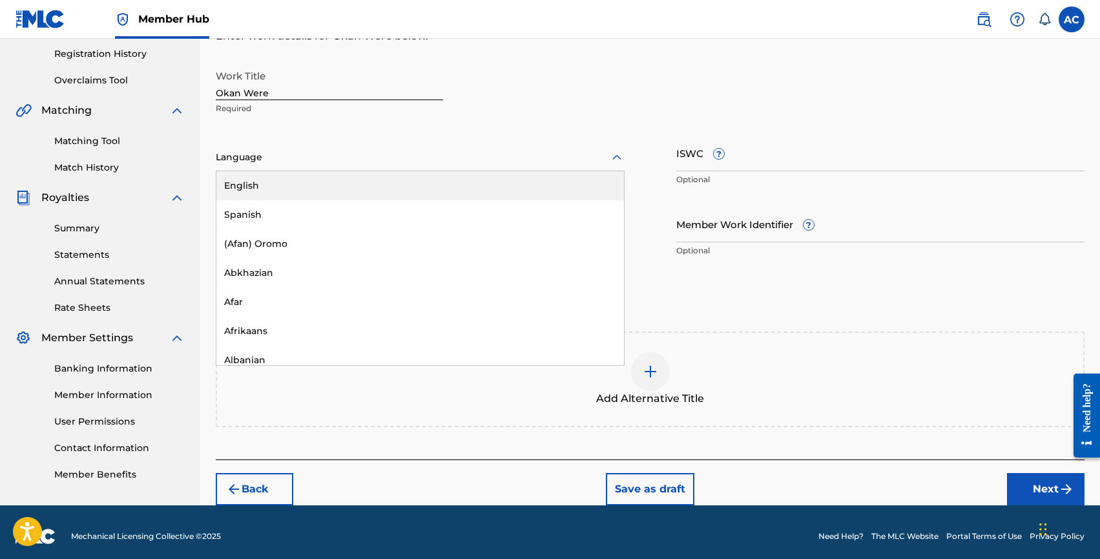
click at [315, 187] on div "English" at bounding box center [420, 185] width 408 height 29
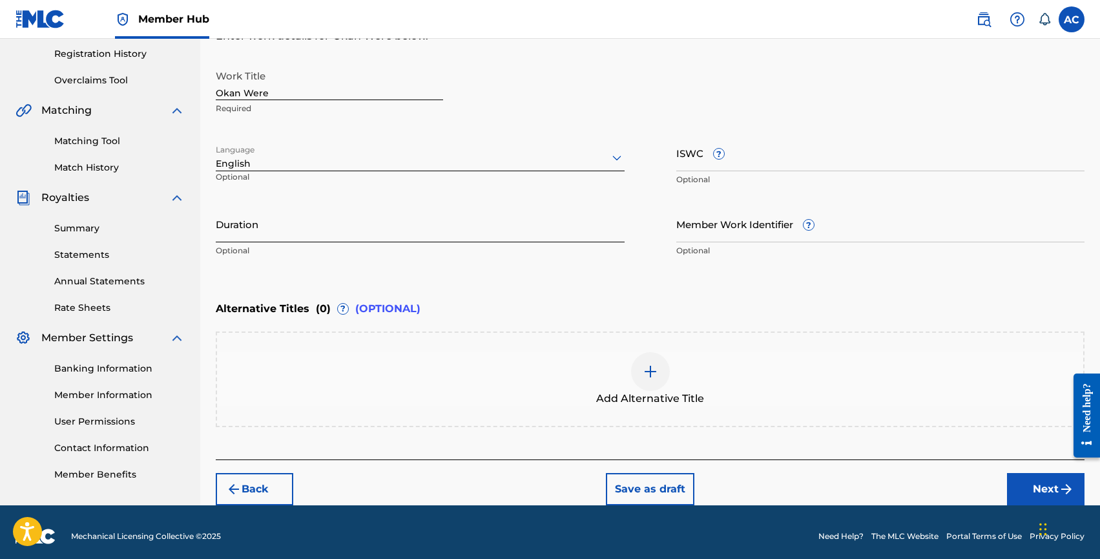
click at [287, 225] on input "Duration" at bounding box center [420, 223] width 409 height 37
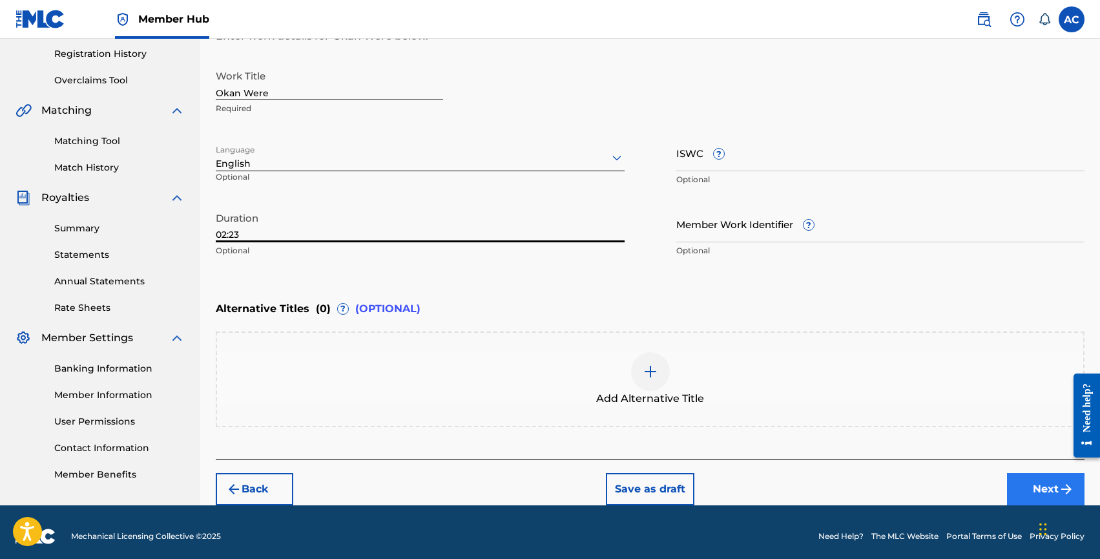
type input "02:23"
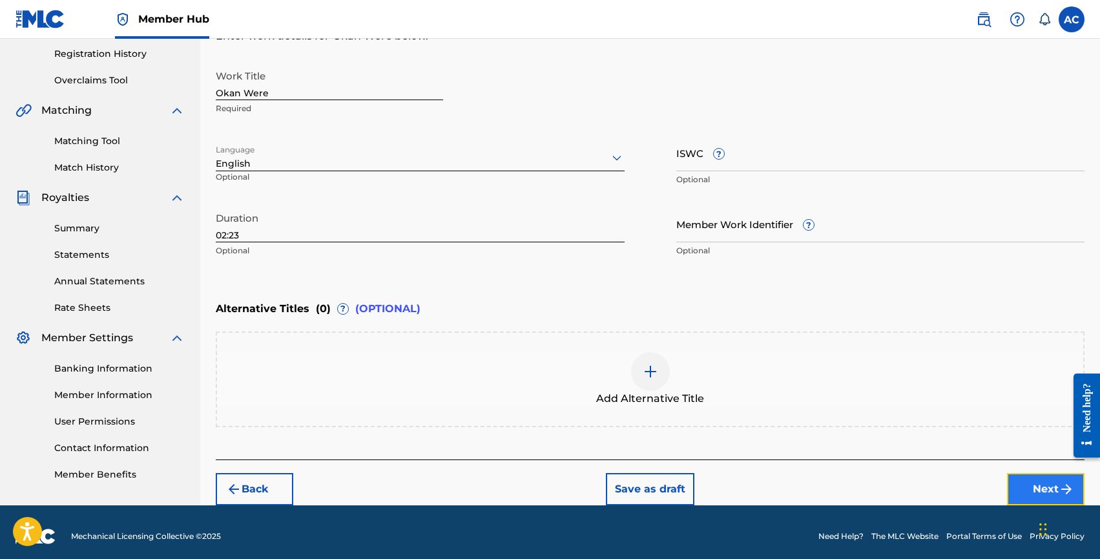
click at [1034, 487] on button "Next" at bounding box center [1046, 489] width 78 height 32
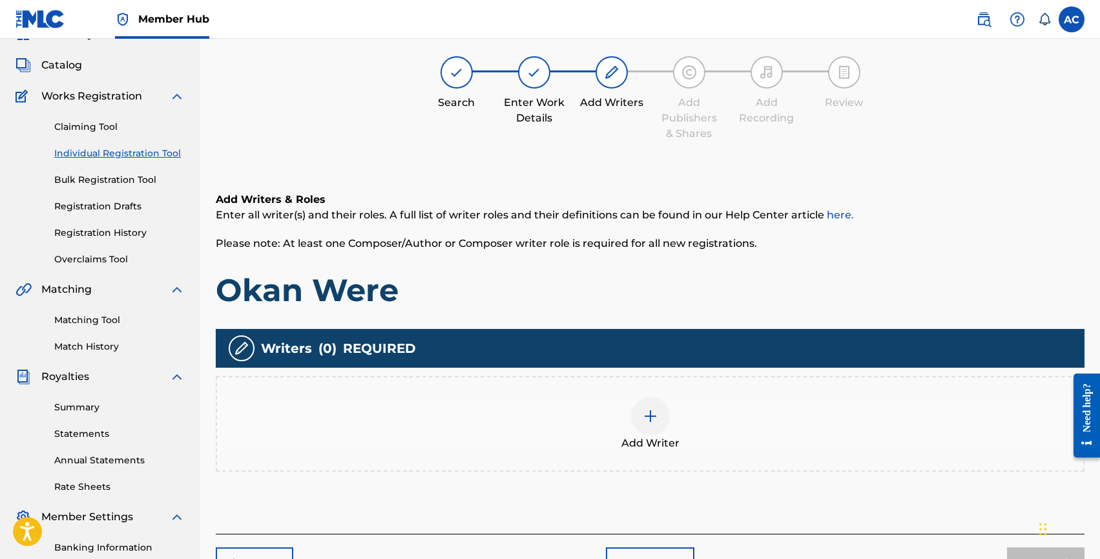
scroll to position [58, 0]
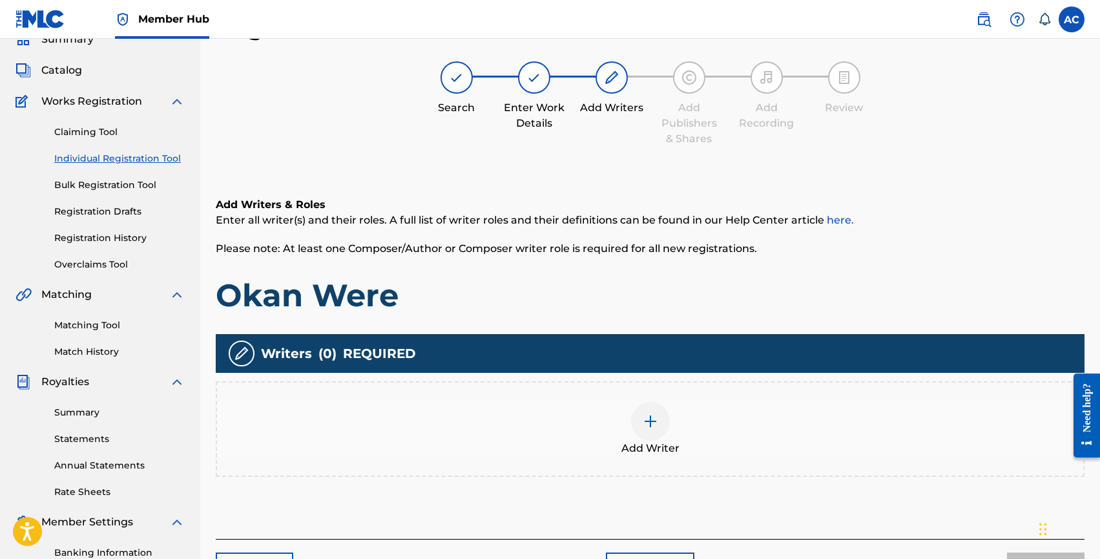
click at [675, 424] on div "Add Writer" at bounding box center [650, 429] width 867 height 54
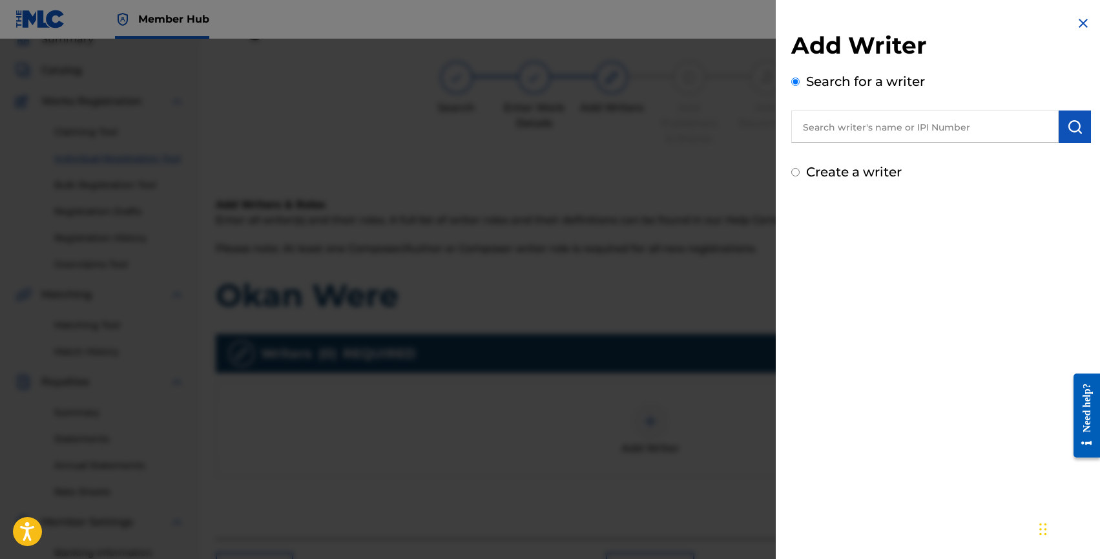
click at [835, 135] on input "text" at bounding box center [926, 126] width 268 height 32
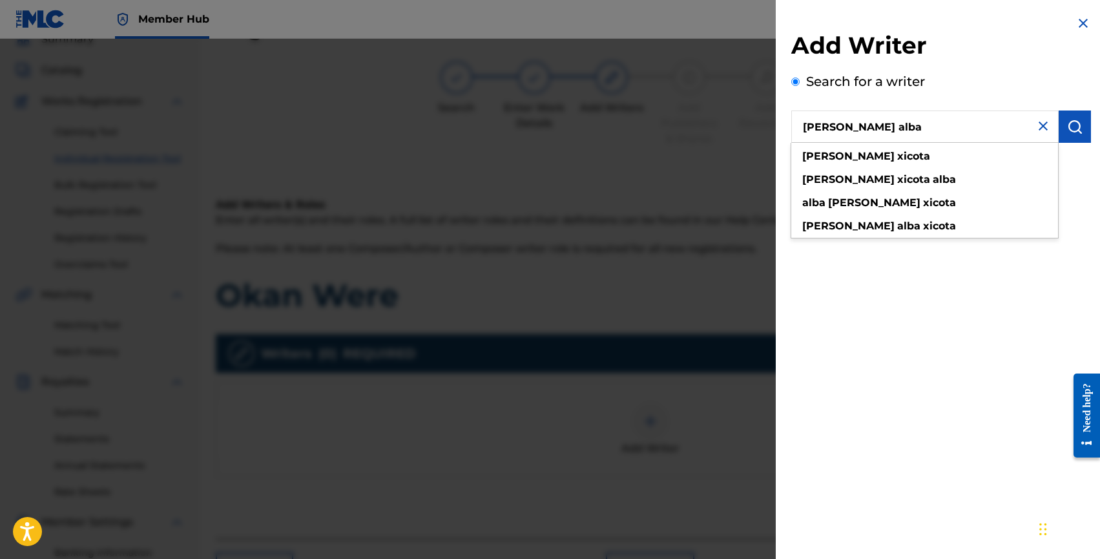
type input "[PERSON_NAME] alba"
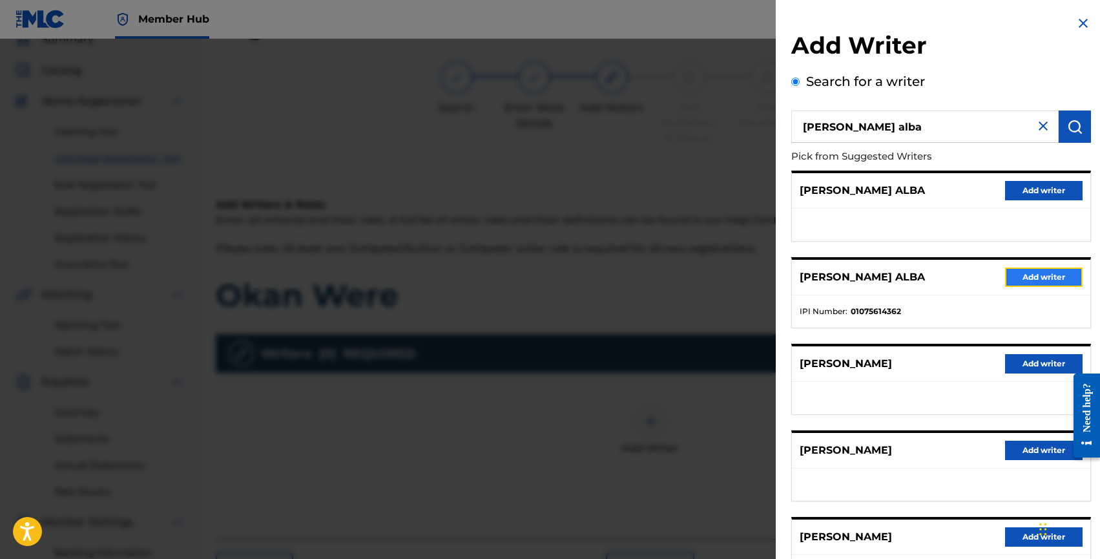
click at [1040, 273] on button "Add writer" at bounding box center [1044, 277] width 78 height 19
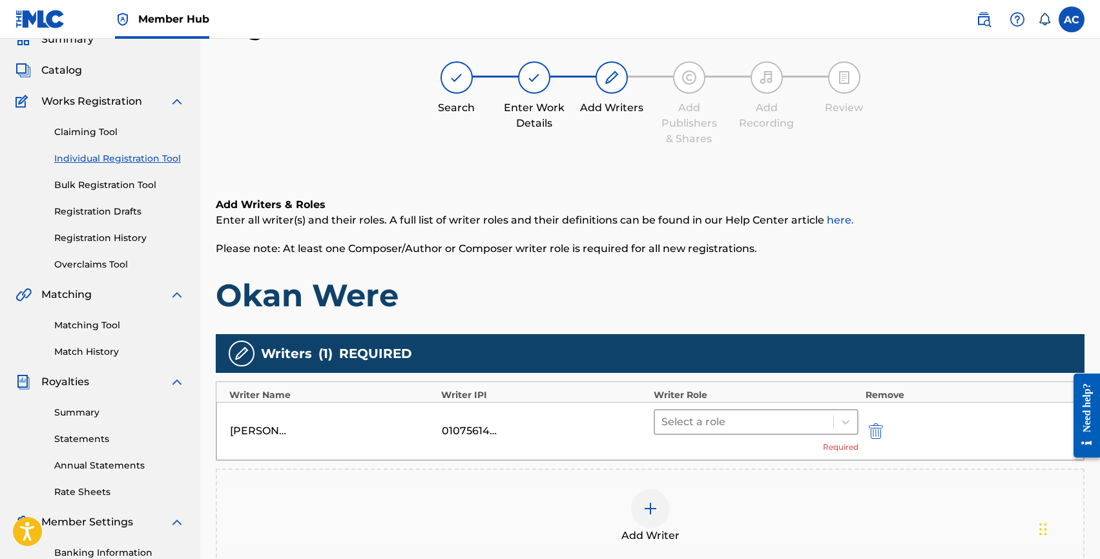
click at [664, 421] on div at bounding box center [745, 422] width 166 height 18
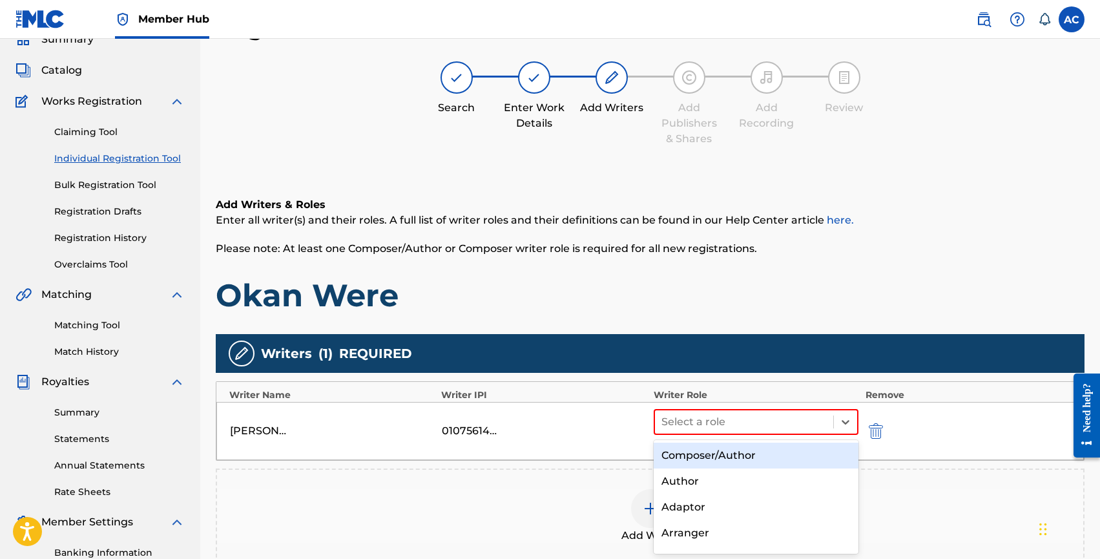
click at [680, 445] on div "Composer/Author" at bounding box center [756, 456] width 205 height 26
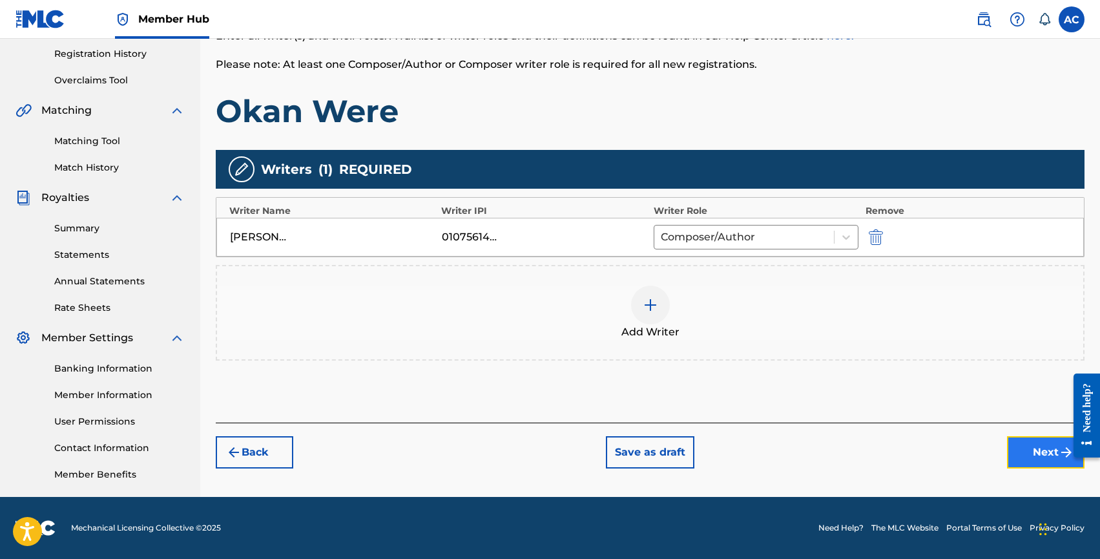
click at [1031, 446] on button "Next" at bounding box center [1046, 452] width 78 height 32
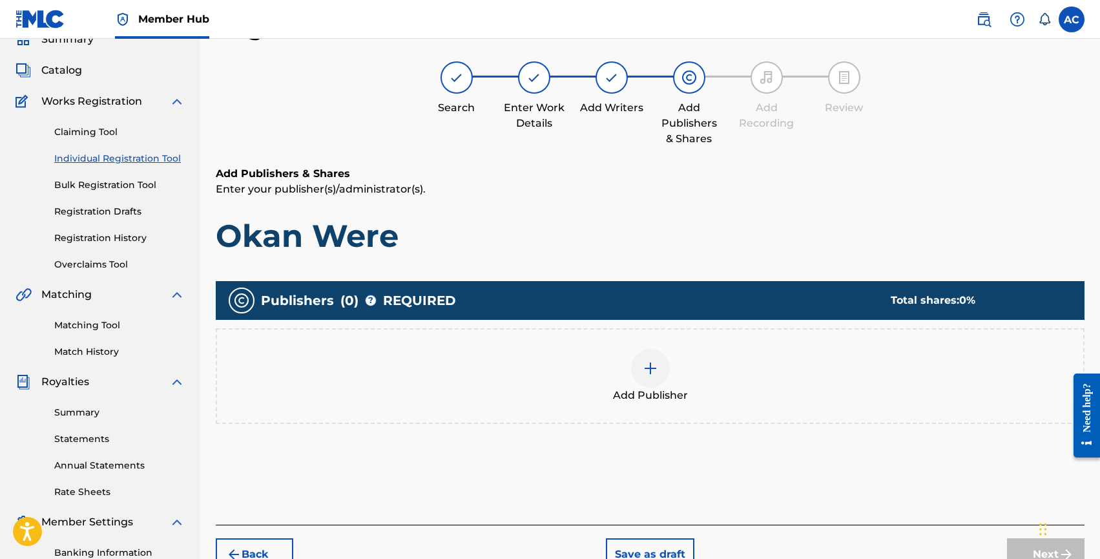
click at [670, 381] on div "Add Publisher" at bounding box center [650, 376] width 867 height 54
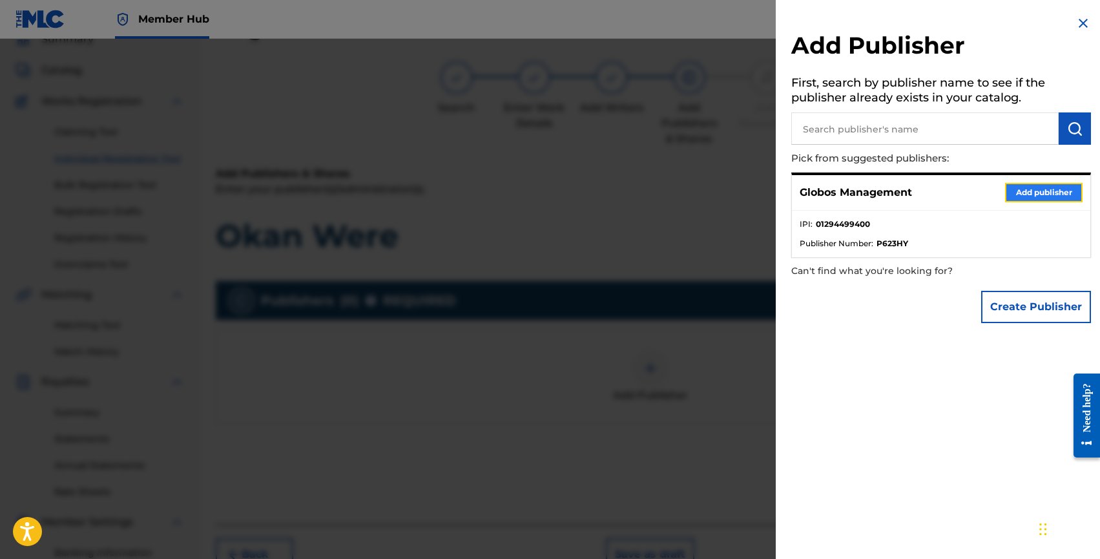
click at [1007, 191] on button "Add publisher" at bounding box center [1044, 192] width 78 height 19
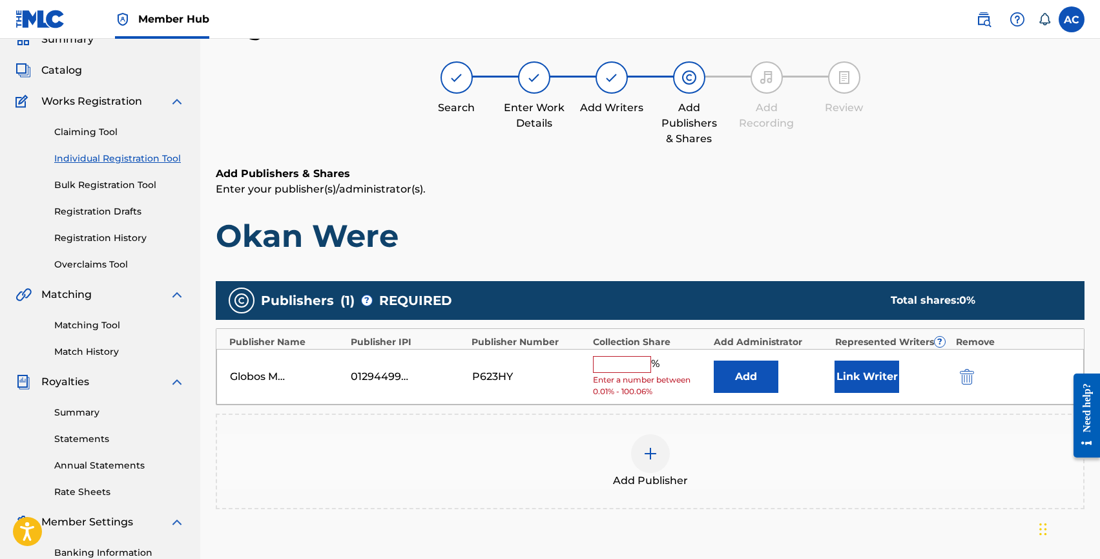
click at [633, 364] on input "text" at bounding box center [622, 364] width 58 height 17
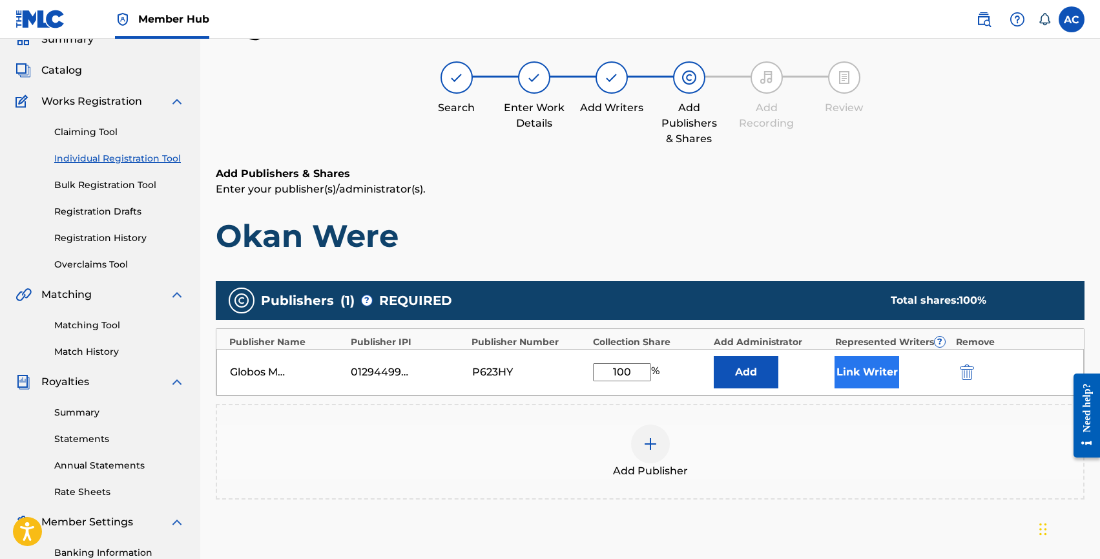
type input "100"
click at [845, 367] on button "Link Writer" at bounding box center [867, 372] width 65 height 32
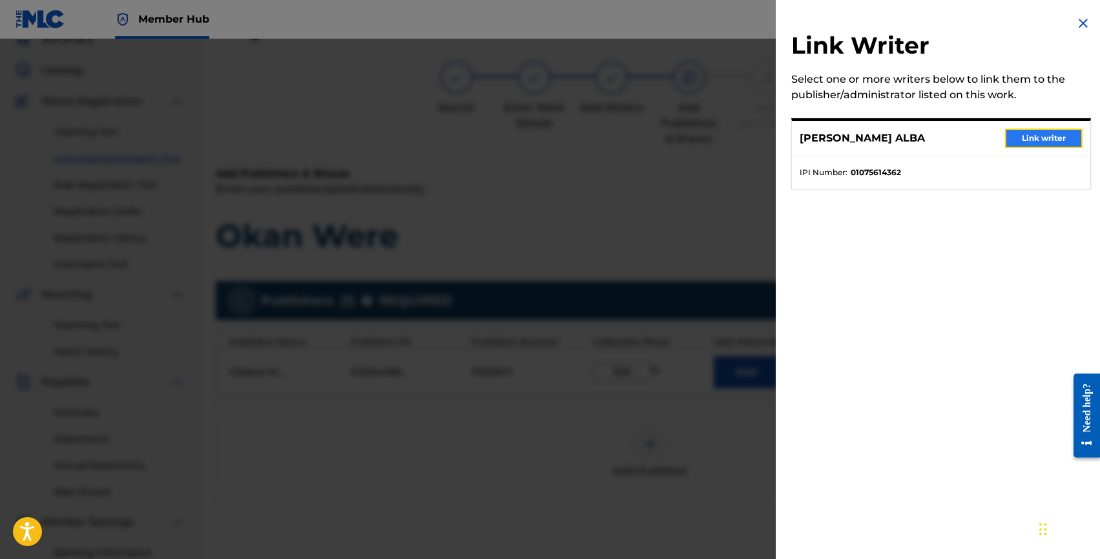
click at [1016, 140] on button "Link writer" at bounding box center [1044, 138] width 78 height 19
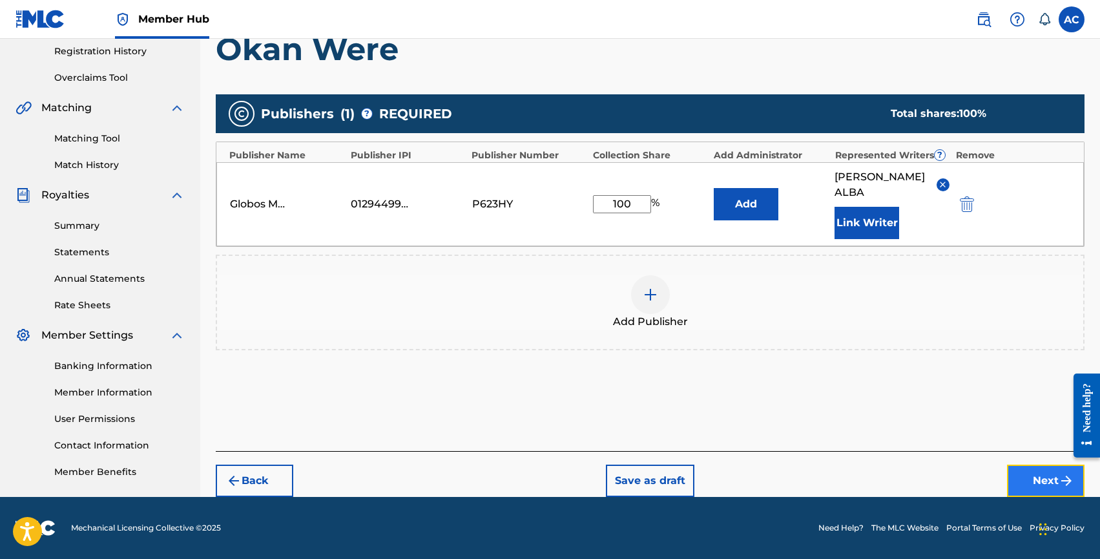
click at [1020, 482] on button "Next" at bounding box center [1046, 481] width 78 height 32
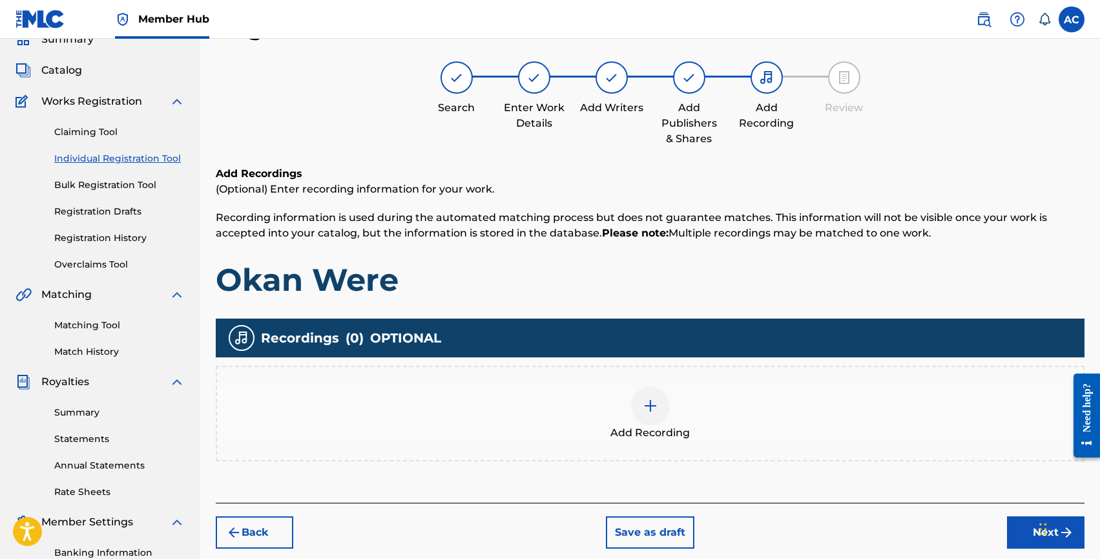
click at [642, 404] on div at bounding box center [650, 405] width 39 height 39
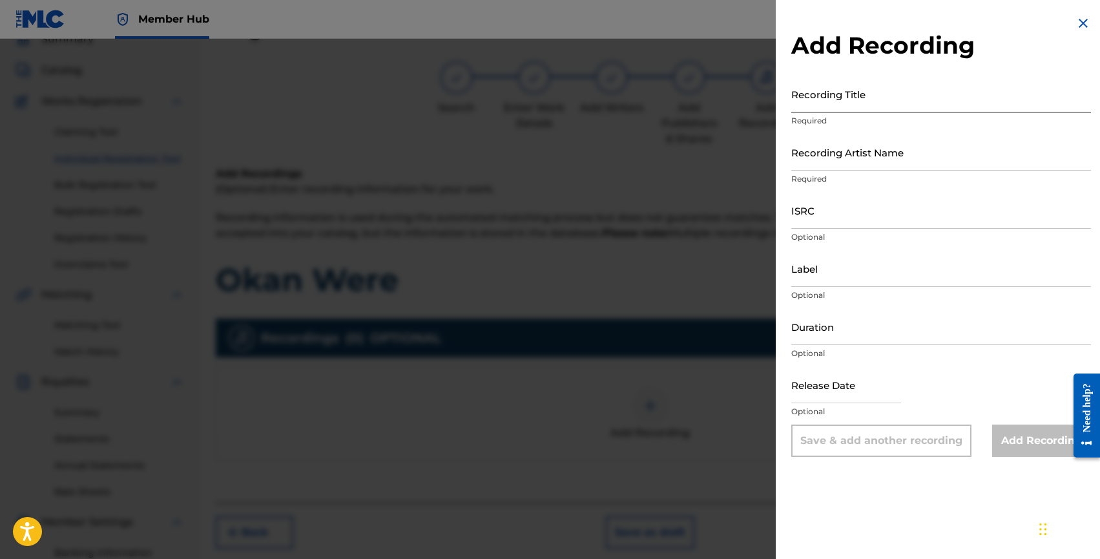
click at [845, 105] on input "Recording Title" at bounding box center [942, 94] width 300 height 37
type input "Okan Were"
click at [847, 167] on input "Recording Artist Name" at bounding box center [942, 152] width 300 height 37
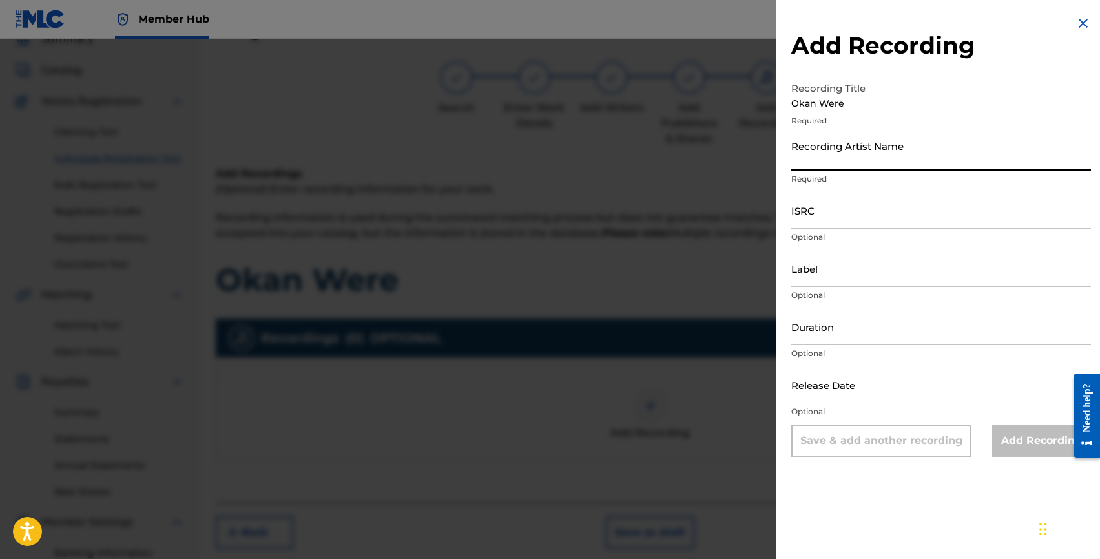
type input "D"
click at [807, 221] on input "ISRC" at bounding box center [942, 210] width 300 height 37
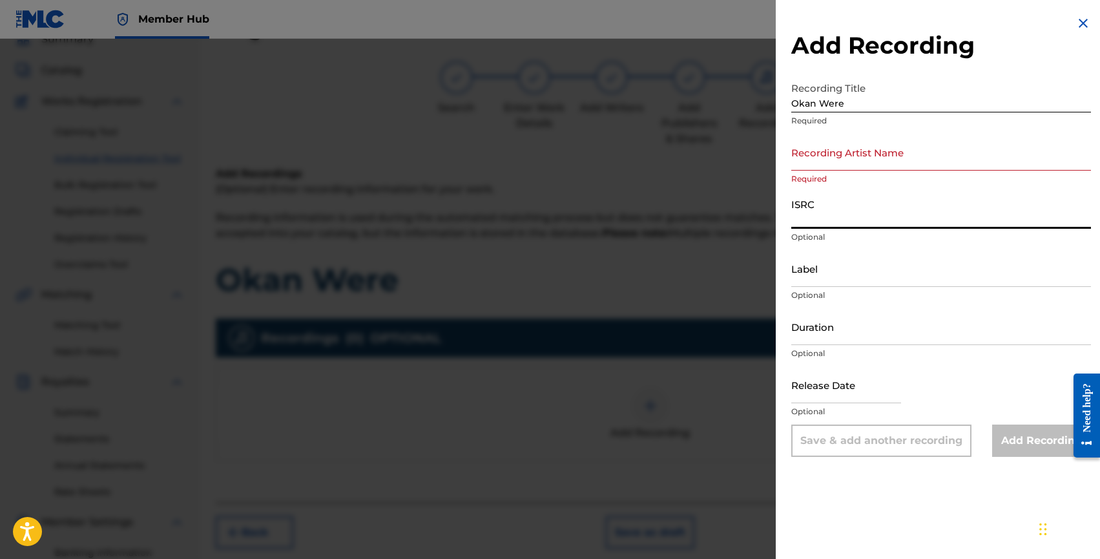
paste input "US38Y2576976"
type input "US38Y2576976"
click at [824, 167] on input "Recording Artist Name" at bounding box center [942, 152] width 300 height 37
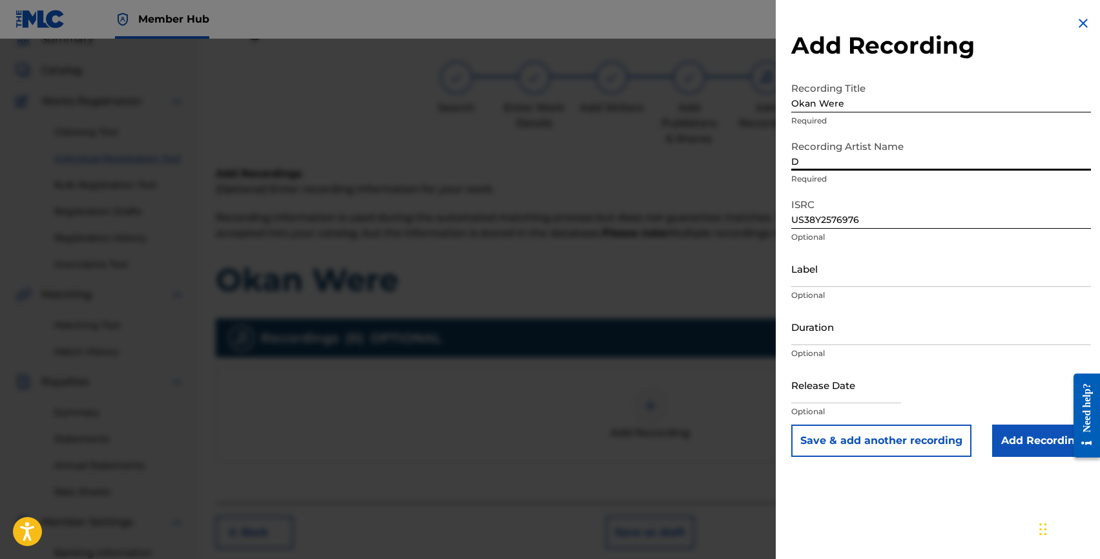
paste input "ALEXO, Boix & Breakloop, GIPX, Palm Monkey"
type input "DALEXO, Boix & Breakloop, GIPX, Palm Monkey"
click at [825, 337] on input "Duration" at bounding box center [942, 326] width 300 height 37
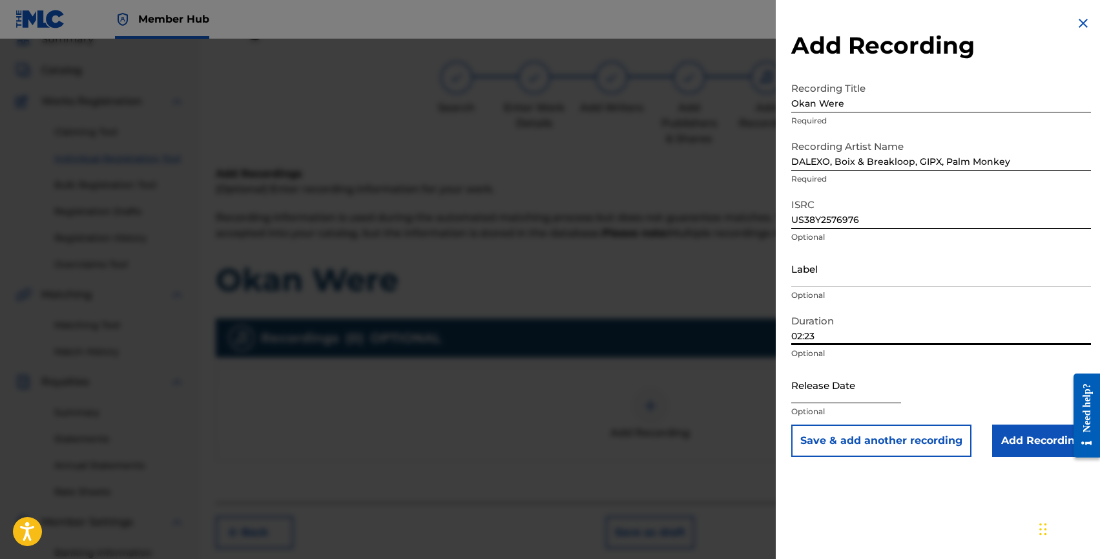
type input "02:23"
click at [811, 384] on input "text" at bounding box center [847, 384] width 110 height 37
select select "8"
select select "2025"
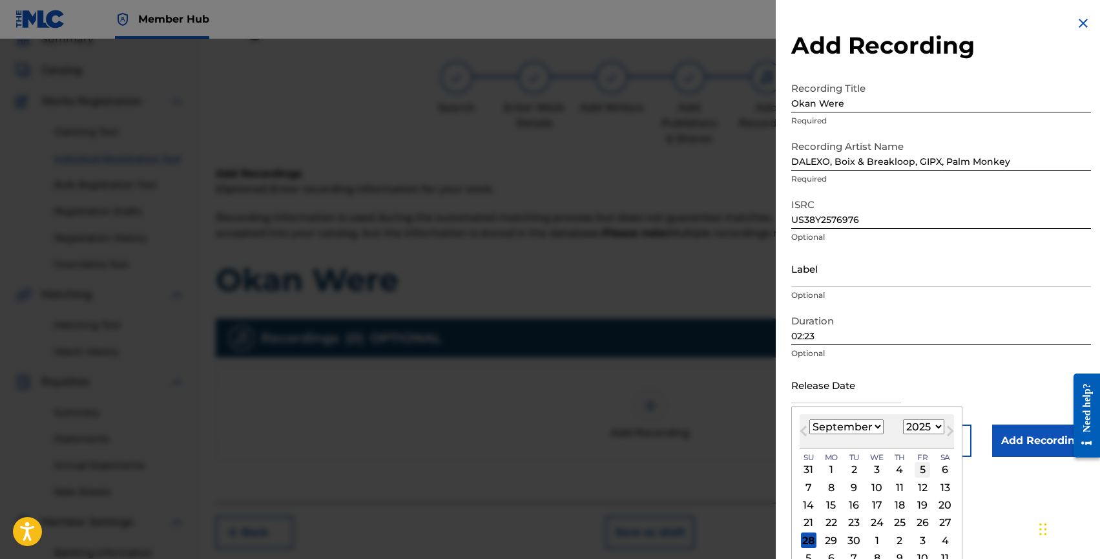
click at [919, 472] on div "5" at bounding box center [923, 470] width 16 height 16
type input "[DATE]"
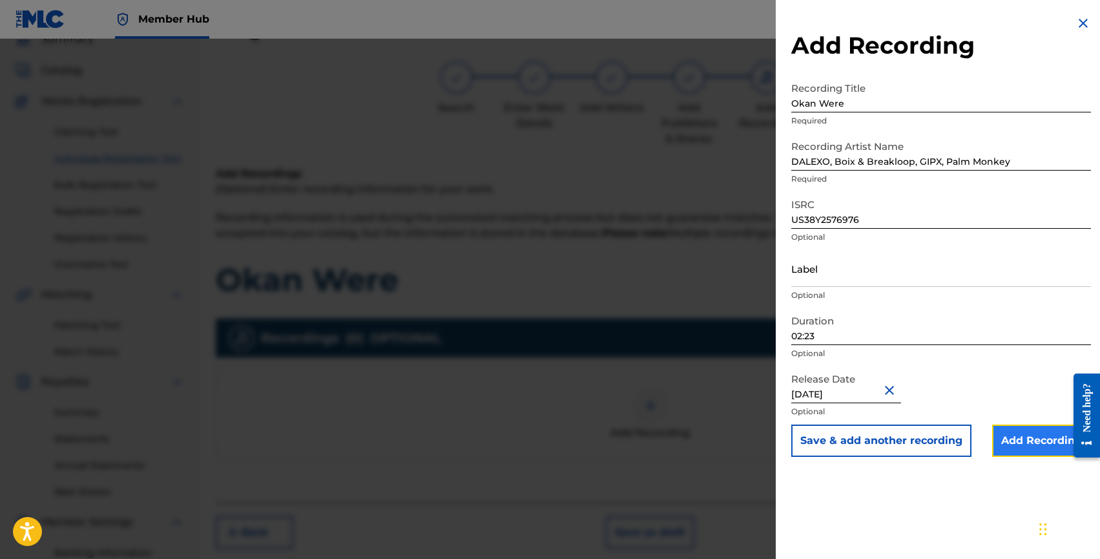
click at [1029, 446] on input "Add Recording" at bounding box center [1042, 441] width 99 height 32
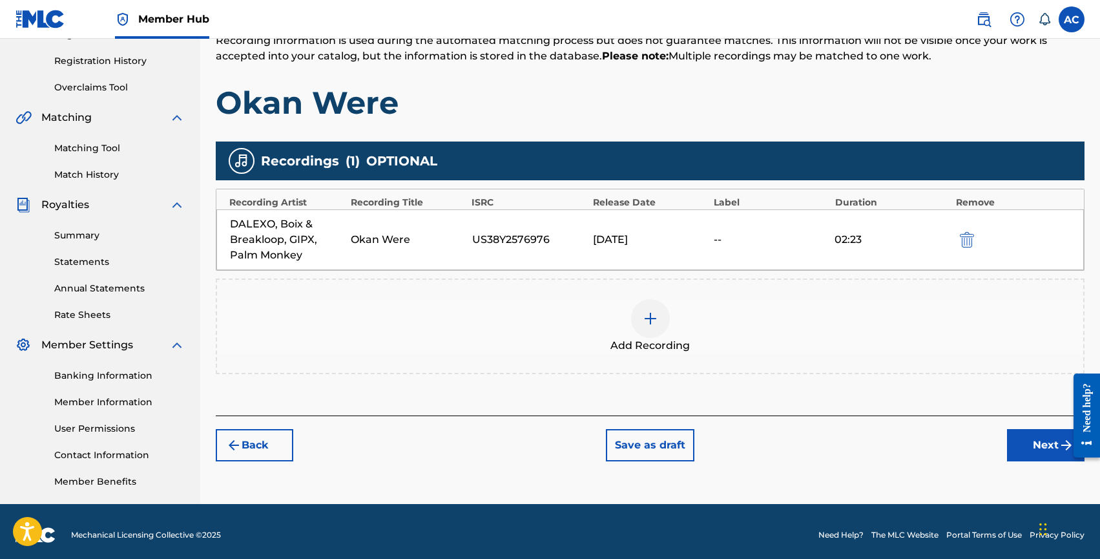
scroll to position [242, 0]
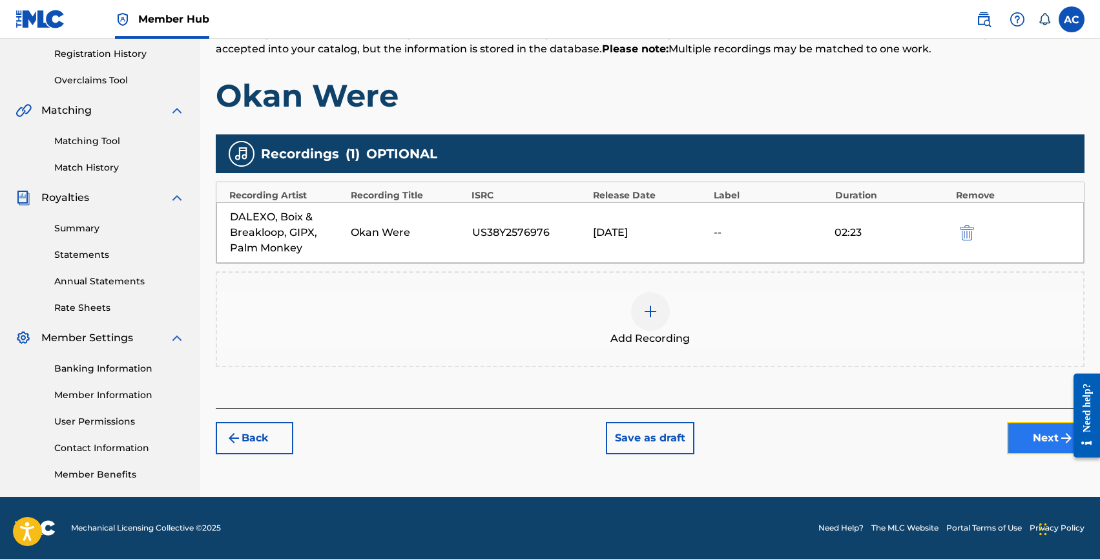
click at [1027, 428] on button "Next" at bounding box center [1046, 438] width 78 height 32
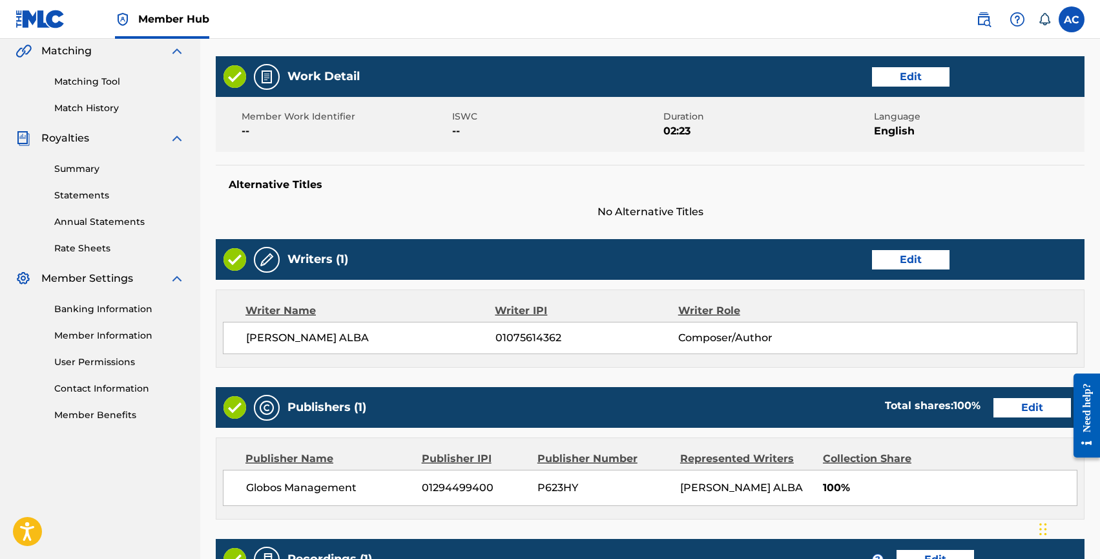
scroll to position [532, 0]
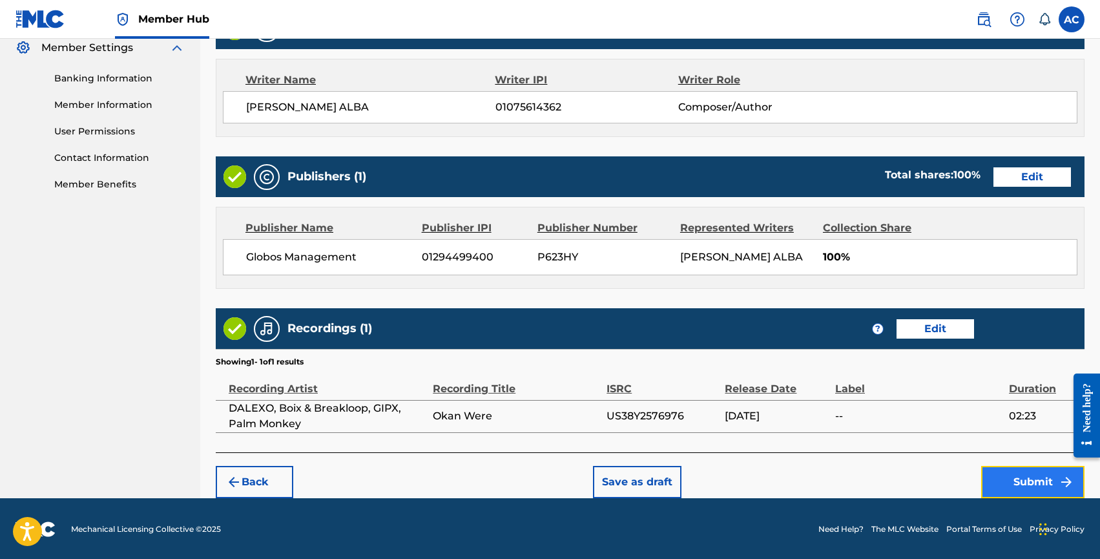
click at [998, 474] on button "Submit" at bounding box center [1033, 482] width 103 height 32
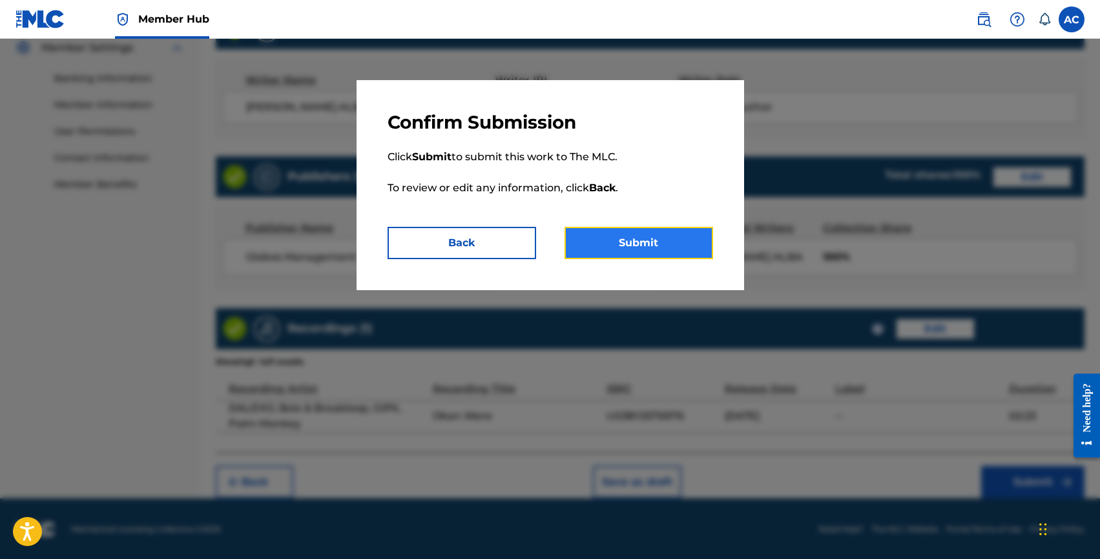
click at [664, 249] on button "Submit" at bounding box center [639, 243] width 149 height 32
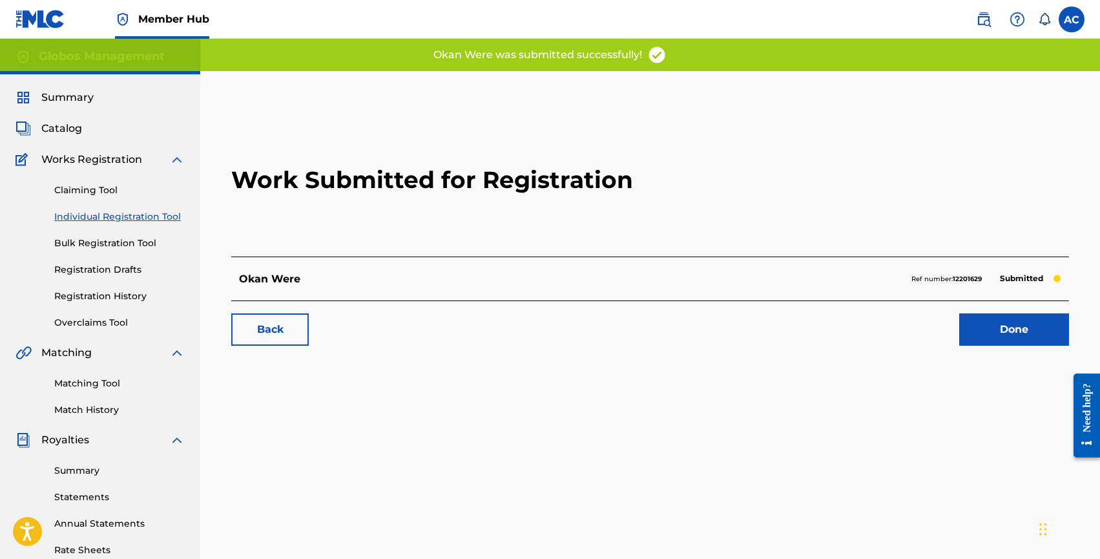
click at [95, 221] on link "Individual Registration Tool" at bounding box center [119, 217] width 131 height 14
